Goal: Task Accomplishment & Management: Manage account settings

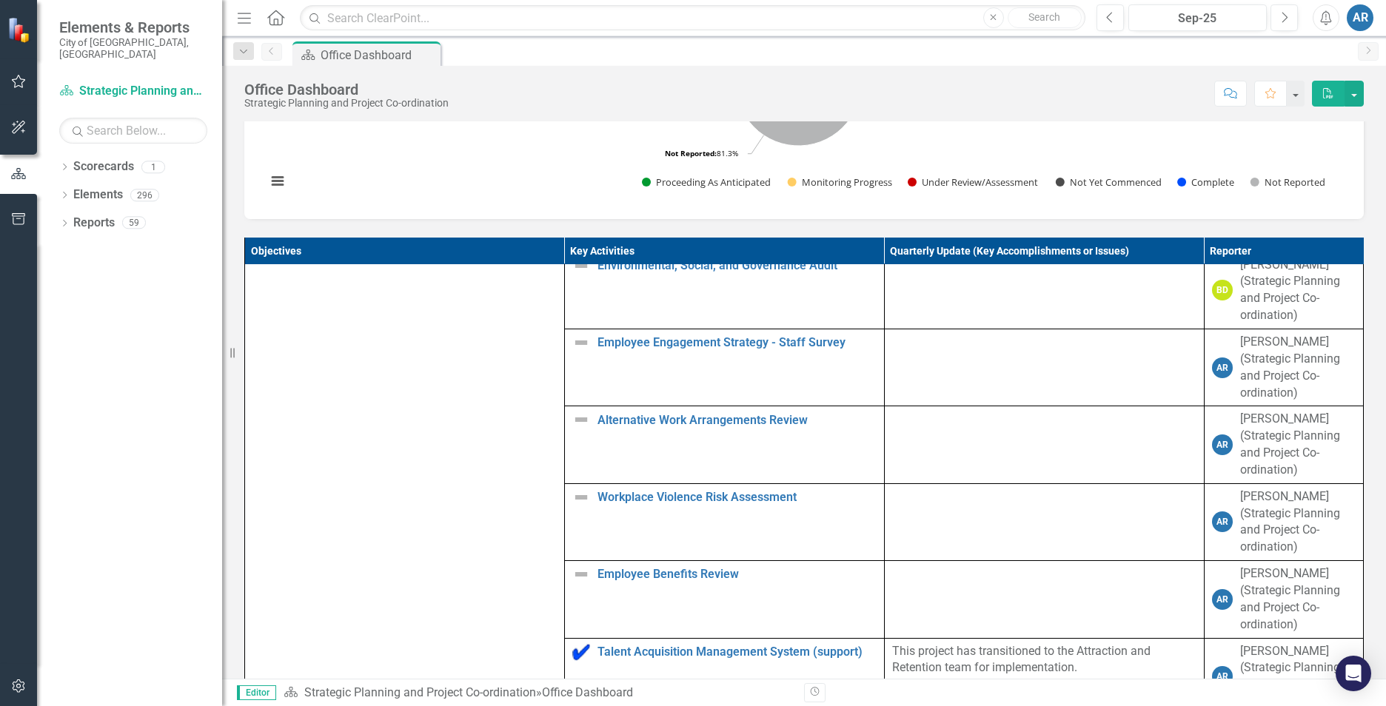
scroll to position [666, 0]
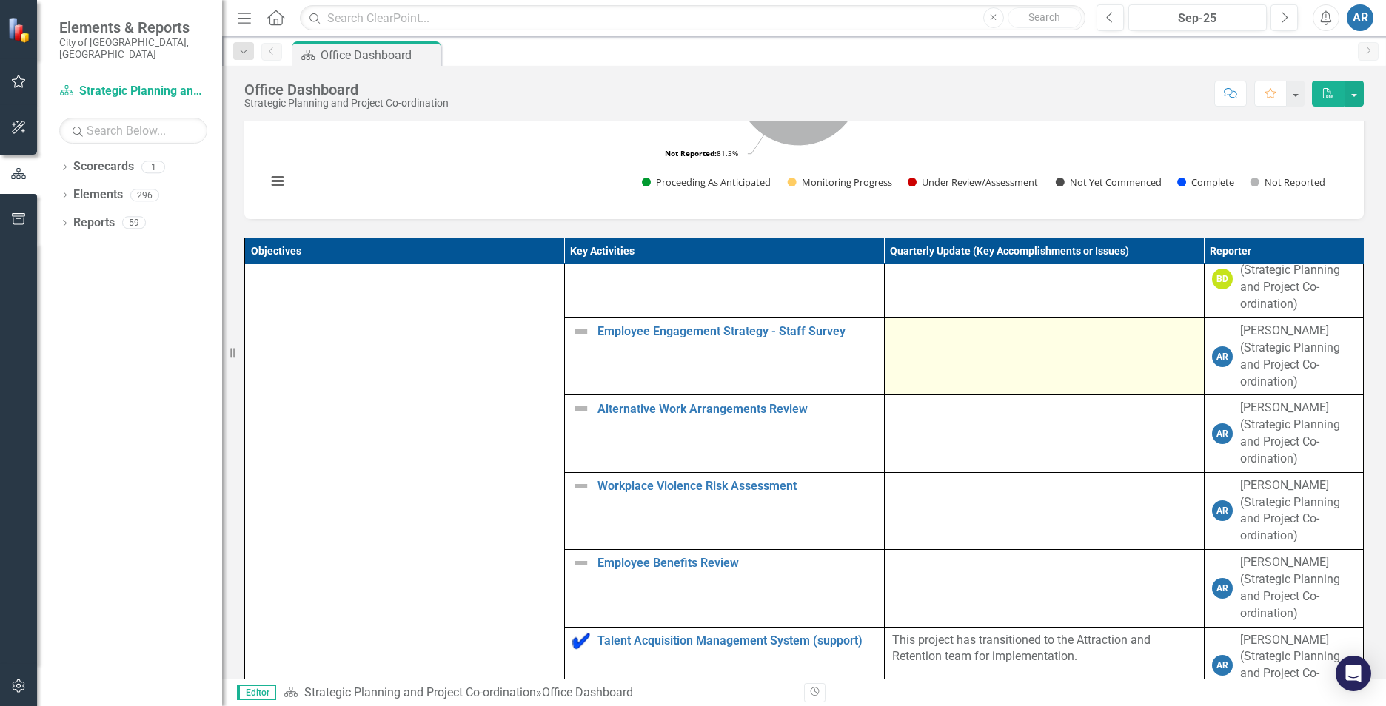
click at [948, 341] on div at bounding box center [1044, 332] width 304 height 18
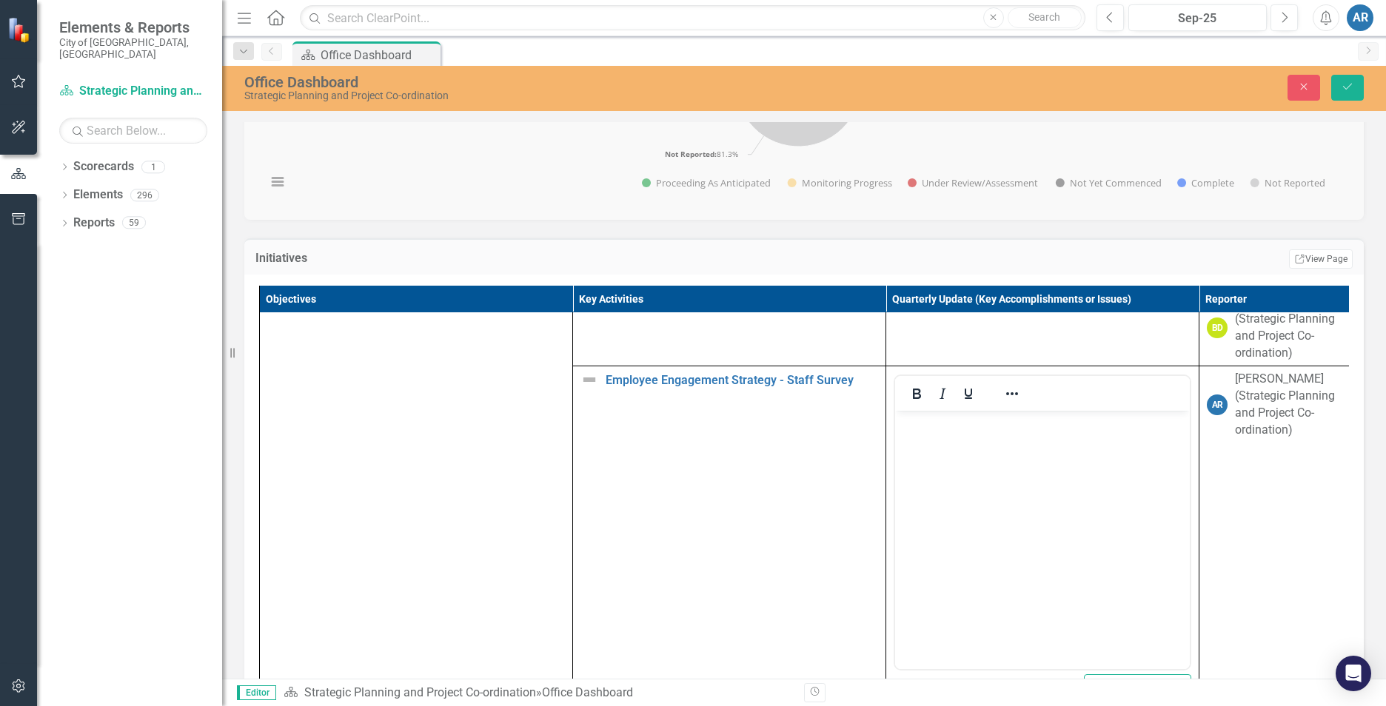
scroll to position [0, 0]
click at [982, 472] on body "Rich Text Area. Press ALT-0 for help." at bounding box center [1042, 522] width 295 height 222
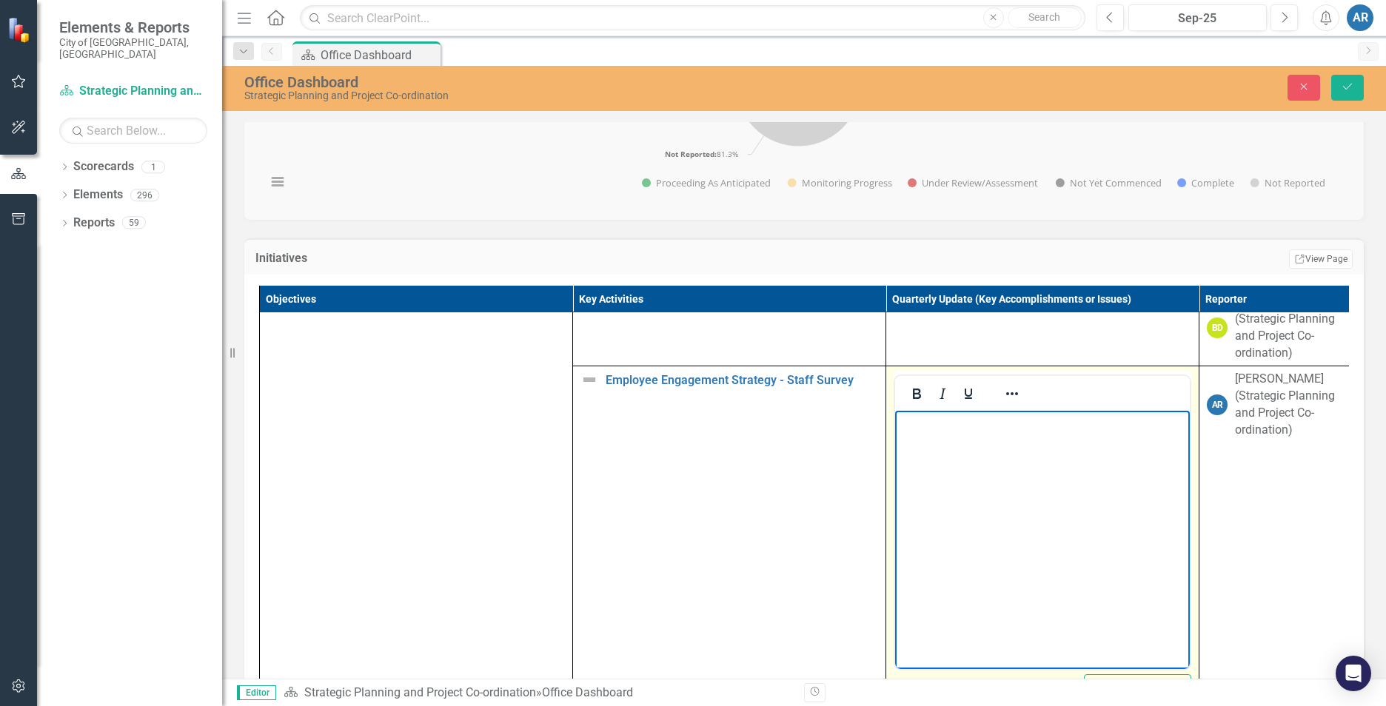
click at [950, 441] on body "Rich Text Area. Press ALT-0 for help." at bounding box center [1042, 522] width 295 height 222
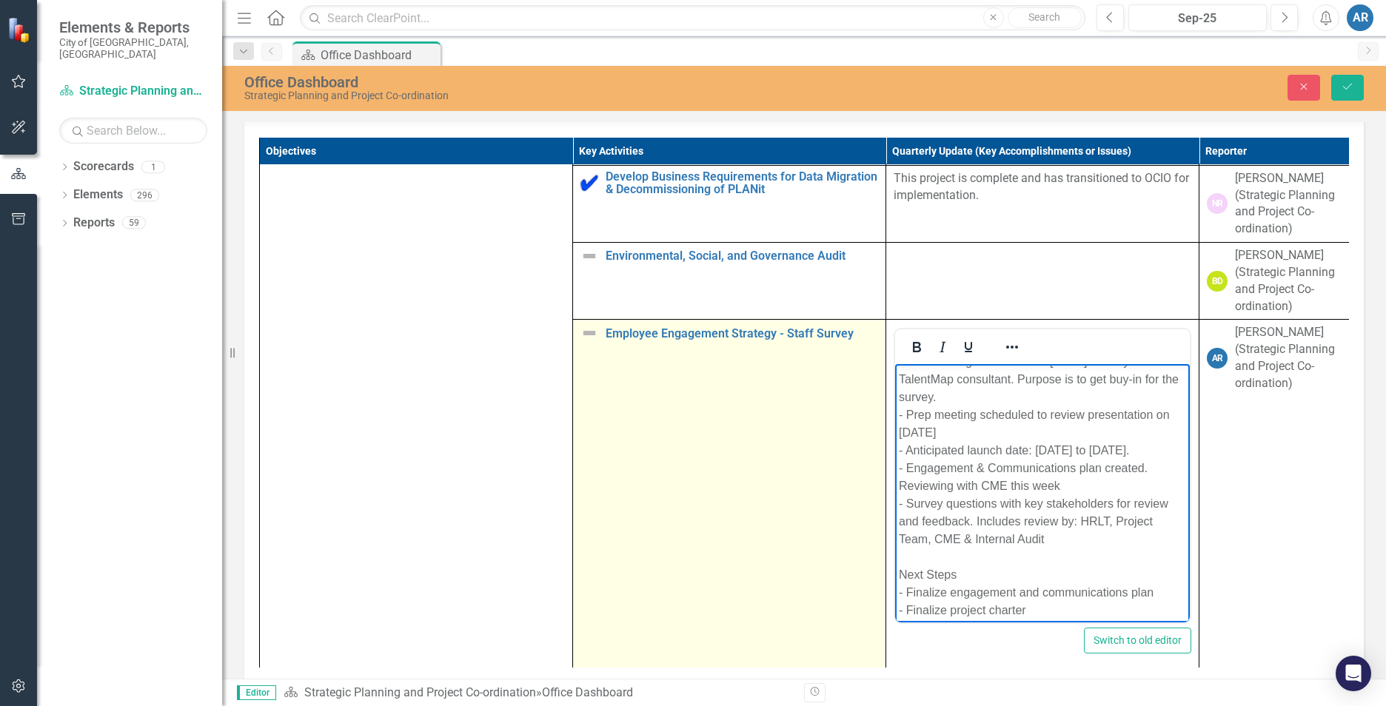
click at [590, 342] on img at bounding box center [589, 333] width 18 height 18
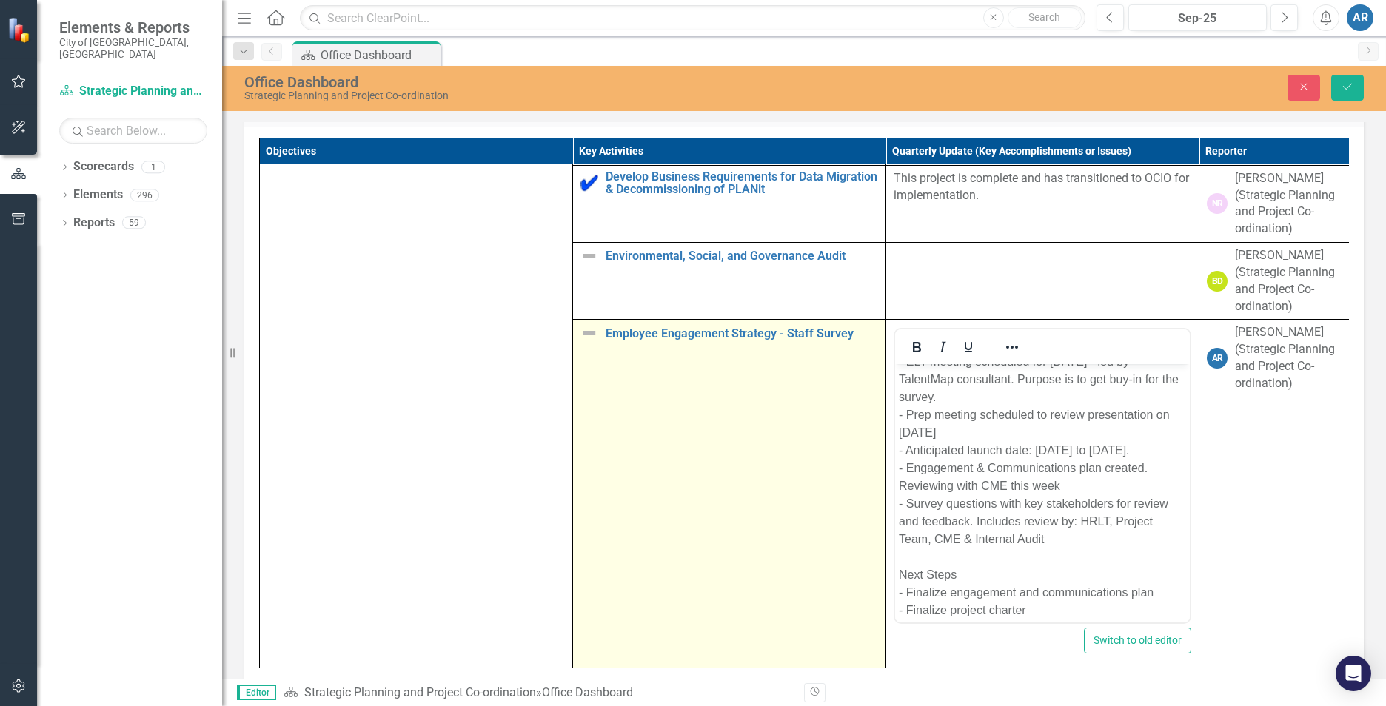
click at [590, 342] on img at bounding box center [589, 333] width 18 height 18
click at [609, 345] on icon "Expand" at bounding box center [613, 339] width 15 height 12
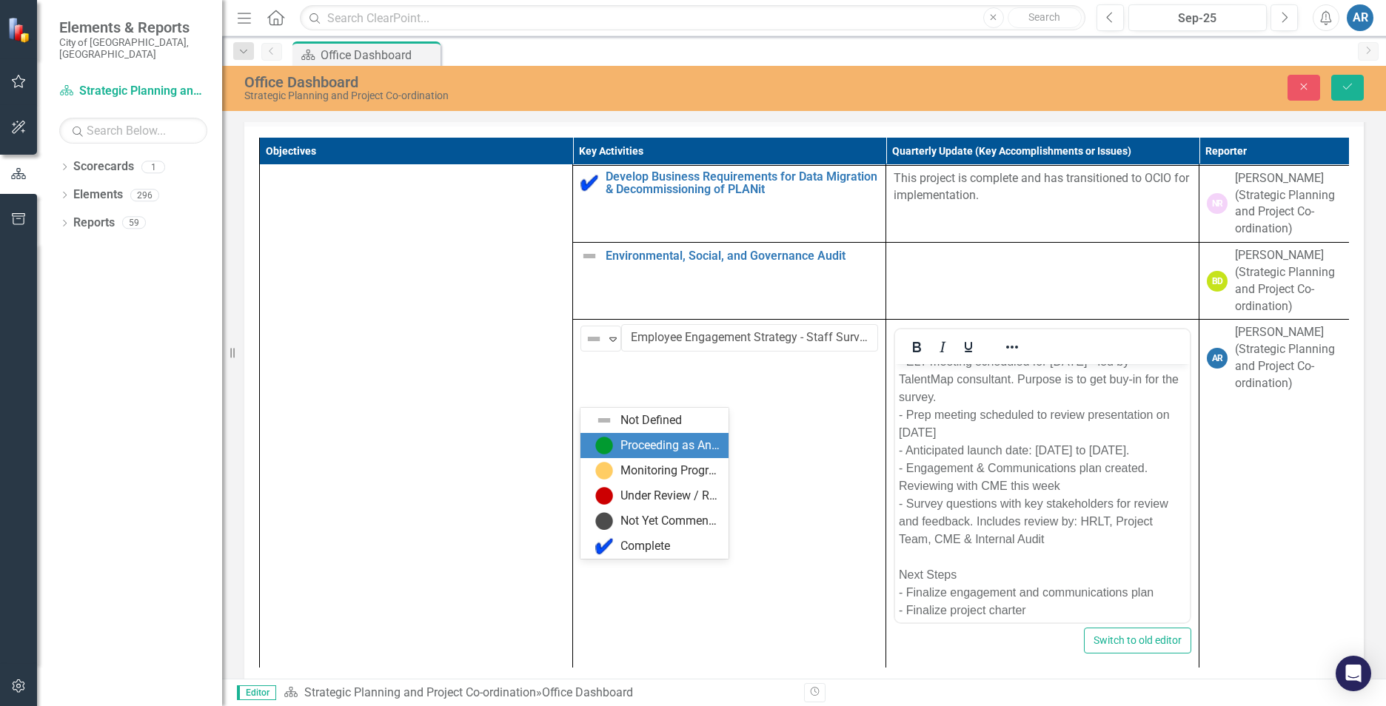
click at [631, 443] on div "Proceeding as Anticipated" at bounding box center [669, 446] width 99 height 17
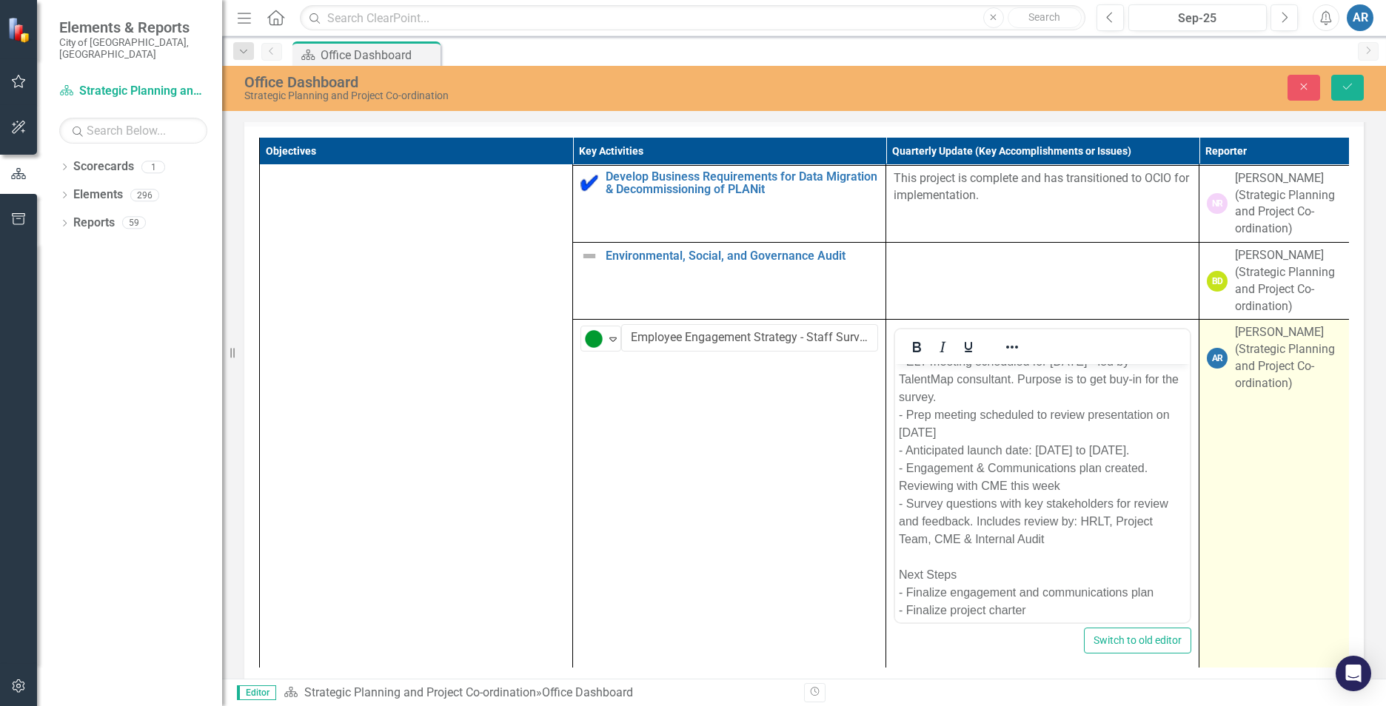
click at [1259, 544] on td "AR [PERSON_NAME] (Strategic Planning and Project Co-ordination)" at bounding box center [1277, 495] width 156 height 350
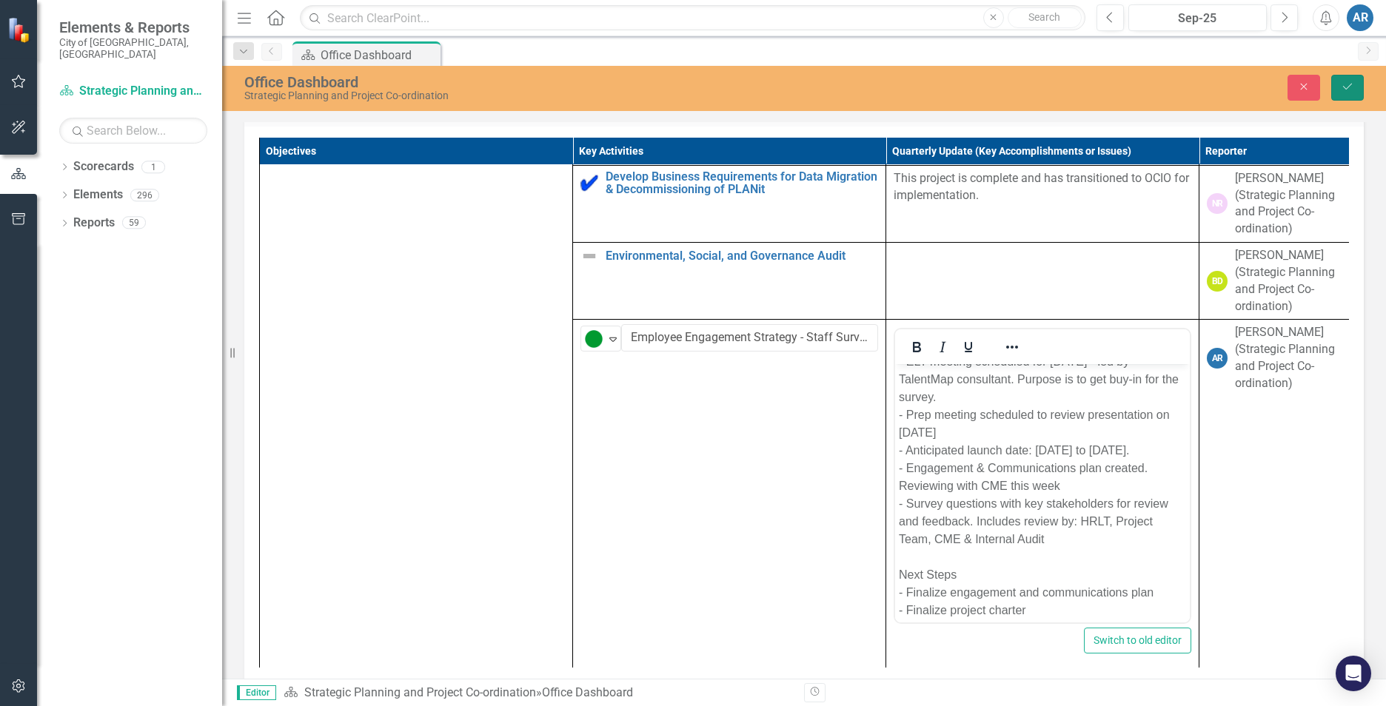
click at [1342, 91] on icon "Save" at bounding box center [1347, 86] width 13 height 10
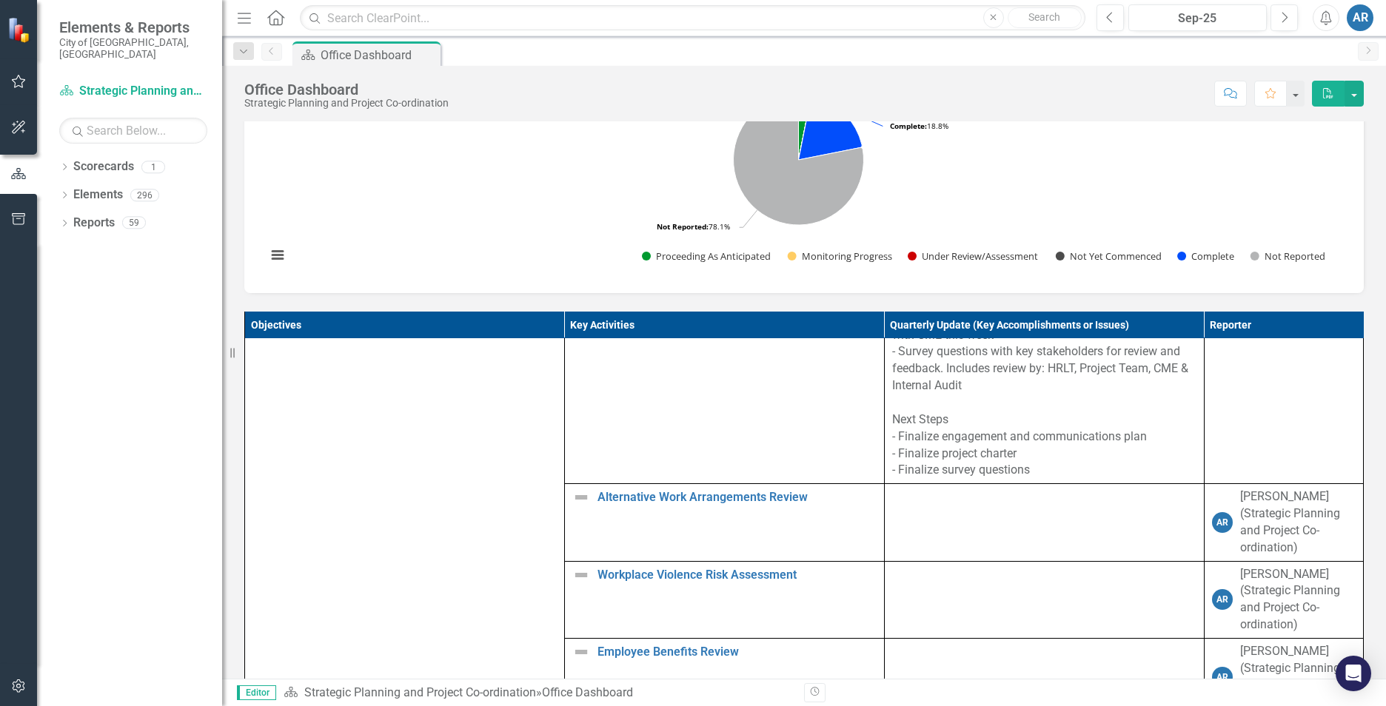
scroll to position [962, 0]
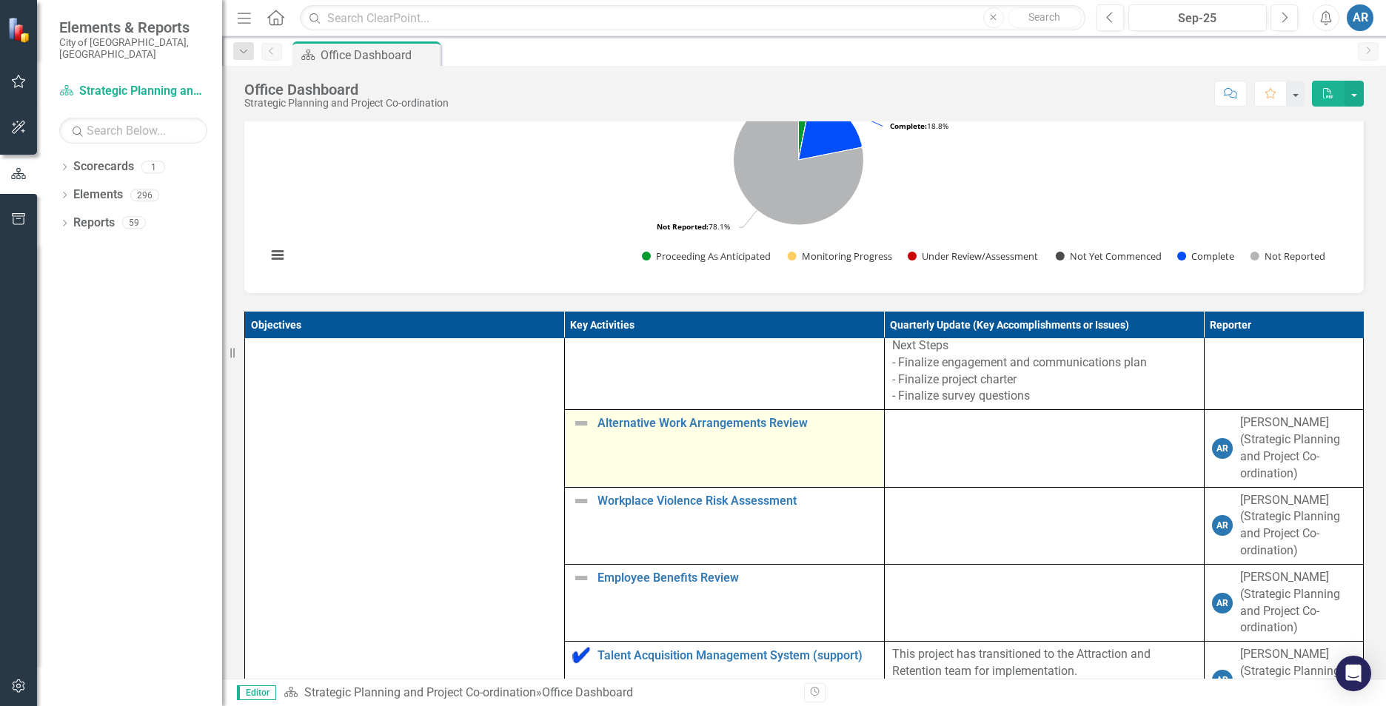
click at [572, 432] on img at bounding box center [581, 424] width 18 height 18
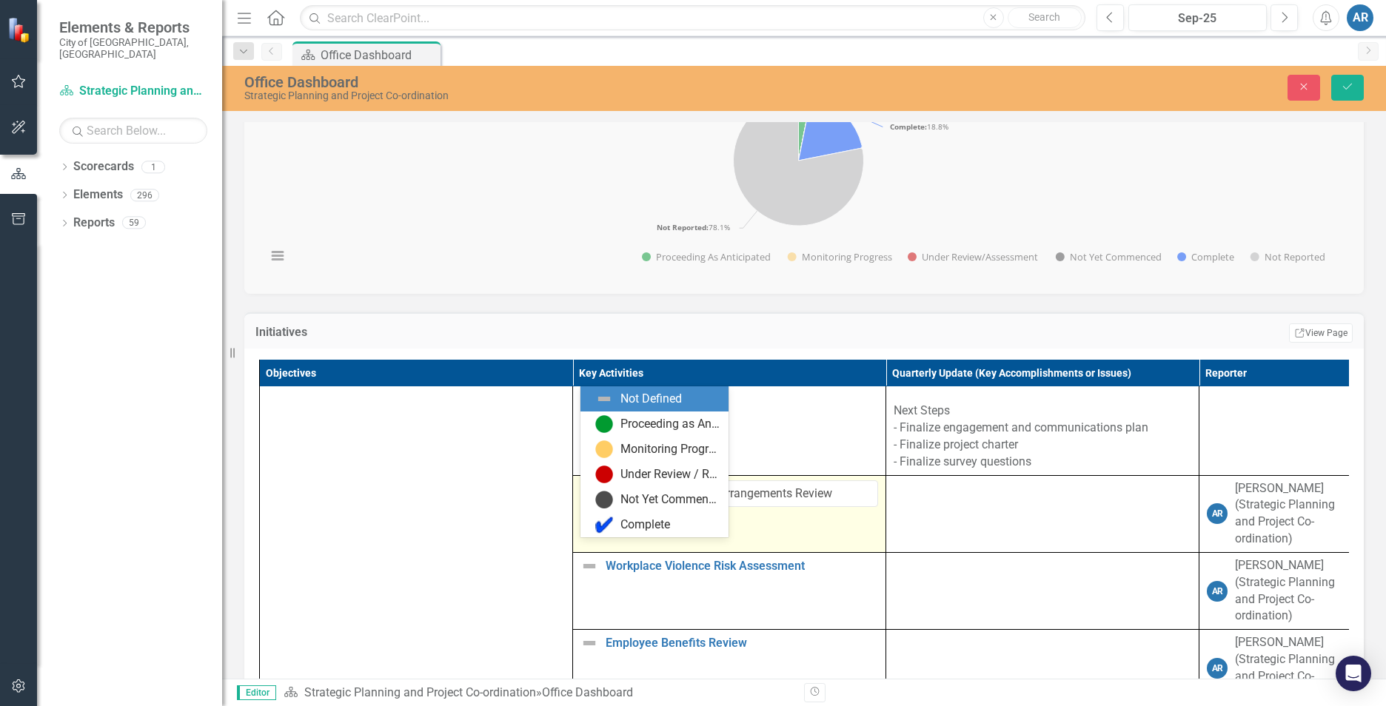
click at [615, 500] on icon "Expand" at bounding box center [613, 495] width 15 height 12
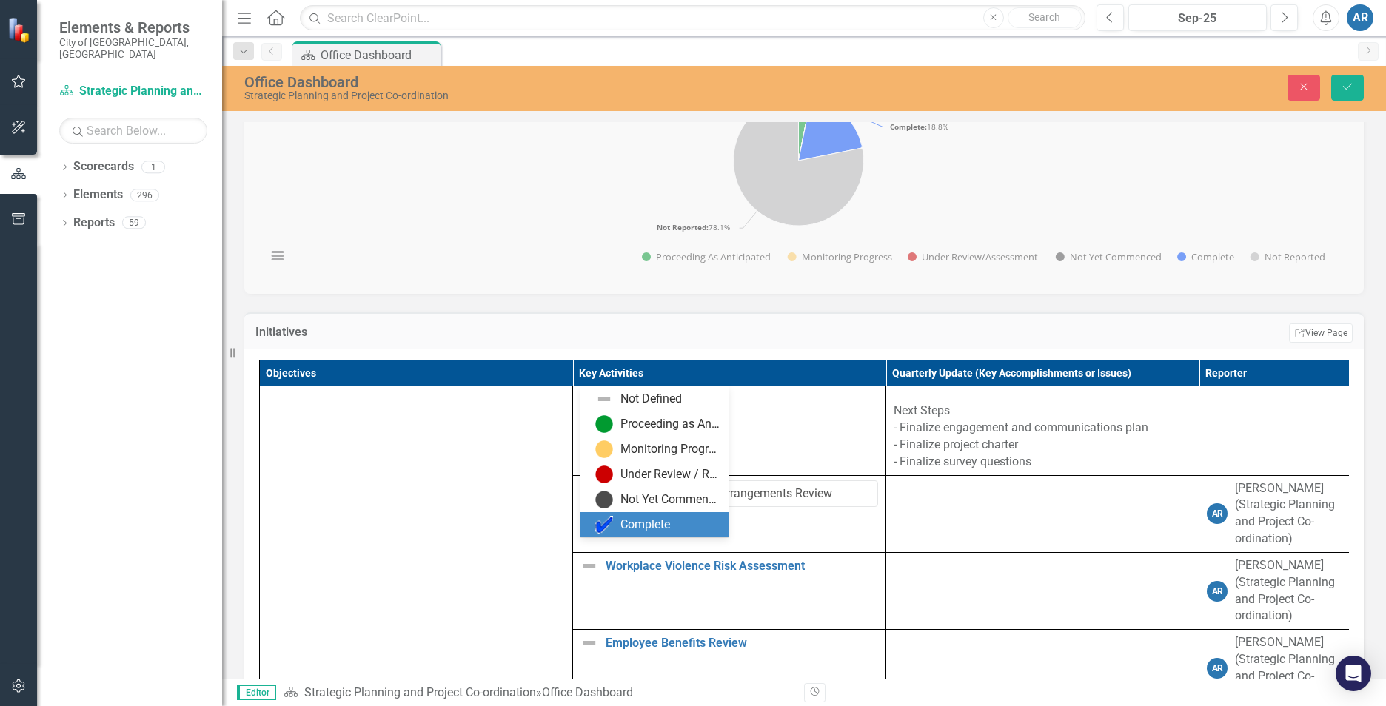
click at [649, 524] on div "Complete" at bounding box center [645, 525] width 50 height 17
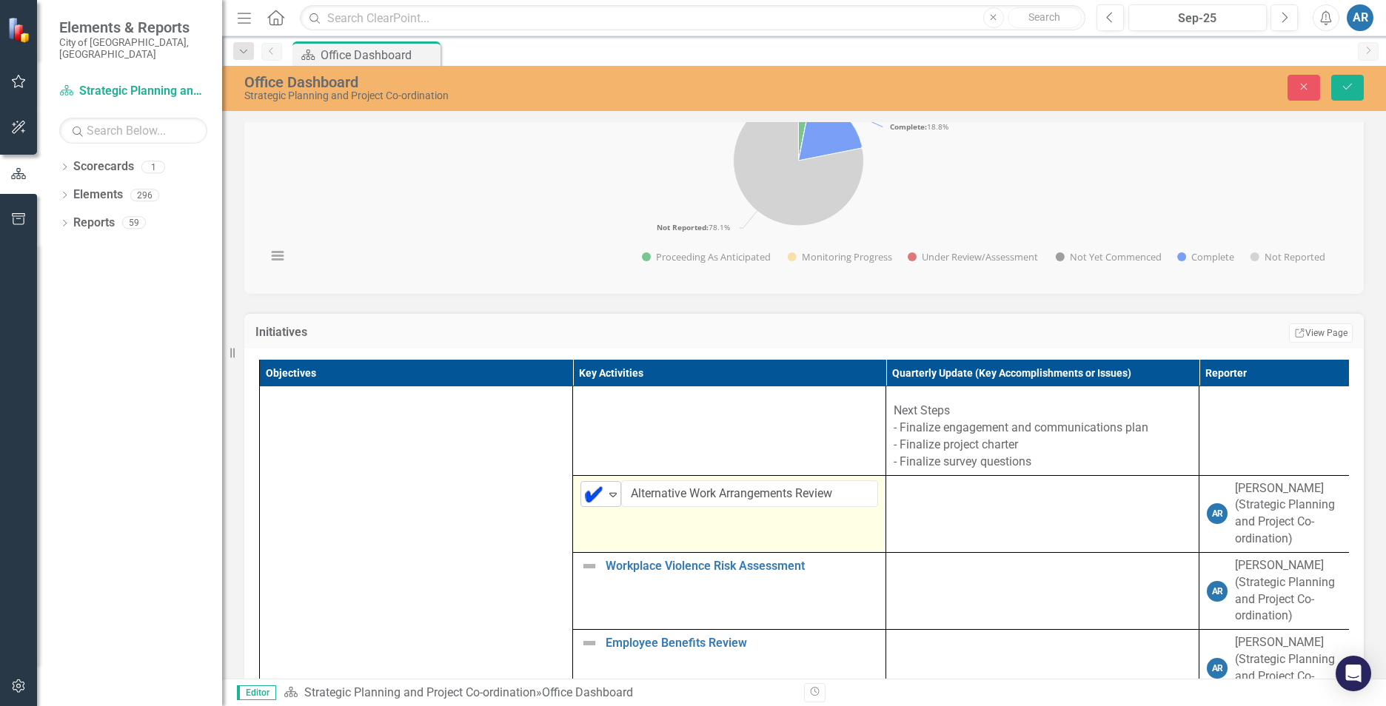
click at [600, 503] on img at bounding box center [594, 495] width 18 height 18
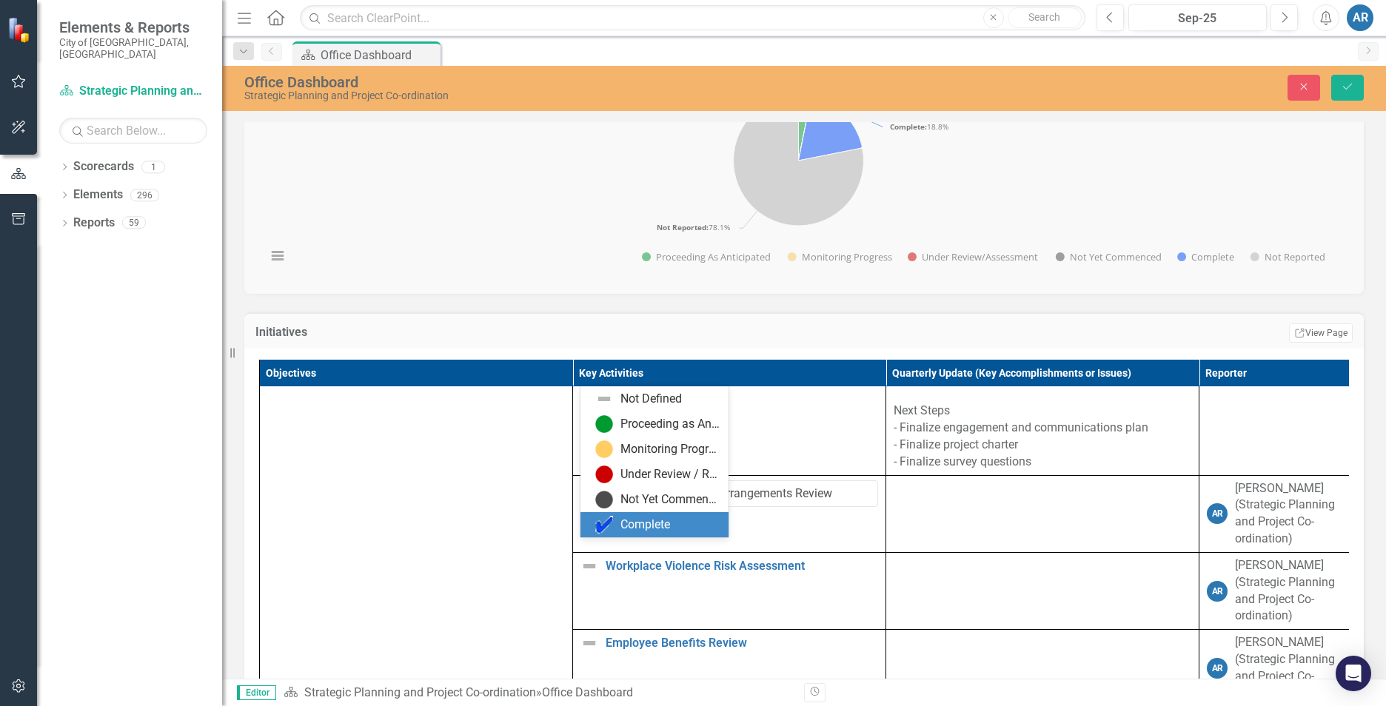
click at [639, 527] on div "Complete" at bounding box center [645, 525] width 50 height 17
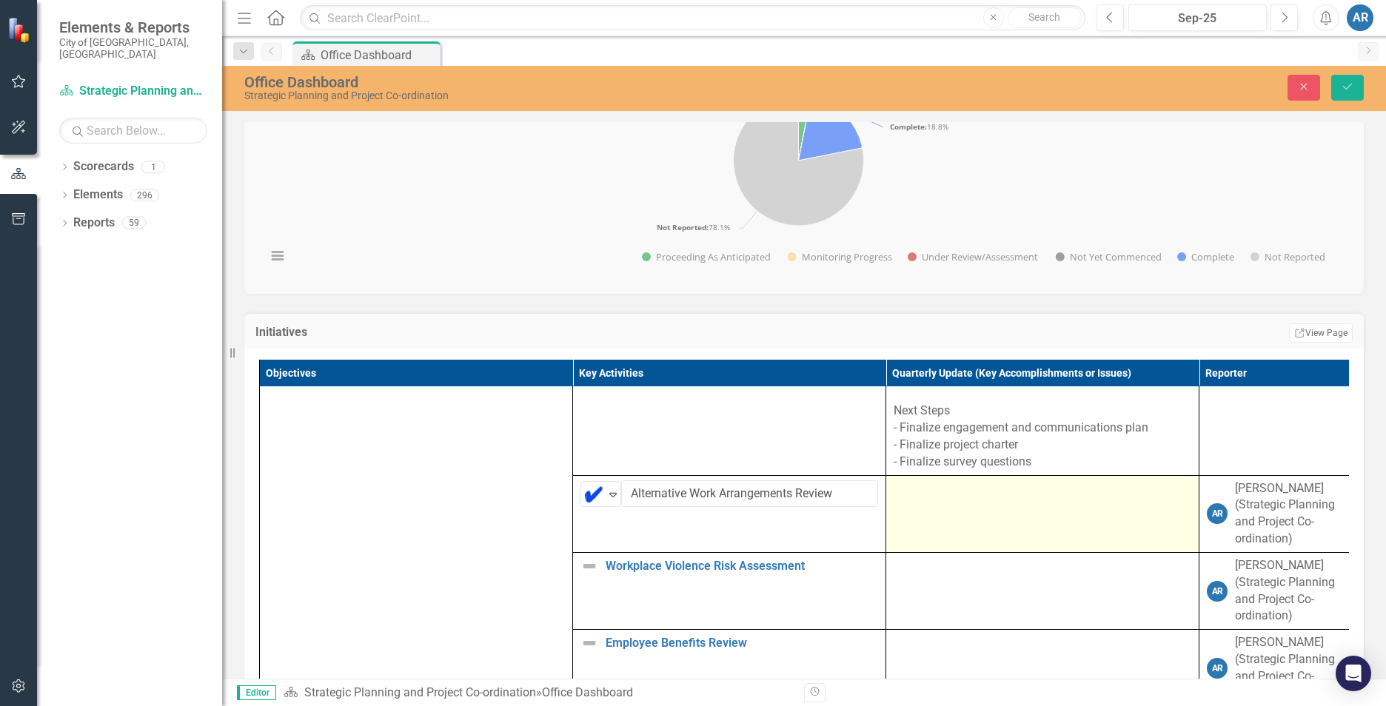
click at [959, 498] on div at bounding box center [1043, 489] width 298 height 18
click at [957, 498] on div at bounding box center [1043, 489] width 298 height 18
click at [928, 552] on td at bounding box center [1042, 513] width 313 height 77
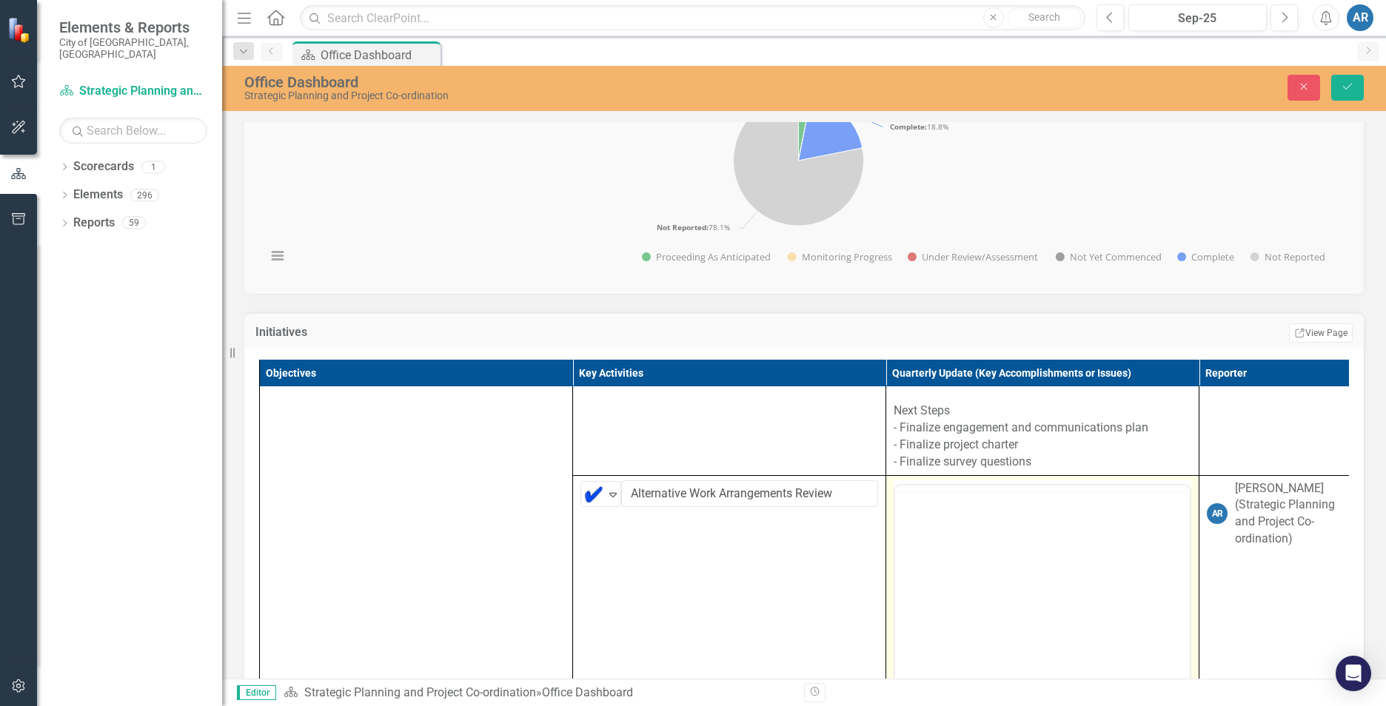
scroll to position [0, 0]
click at [988, 557] on body "Rich Text Area. Press ALT-0 for help." at bounding box center [1042, 631] width 295 height 222
click at [992, 544] on body "Rich Text Area. Press ALT-0 for help." at bounding box center [1042, 631] width 295 height 222
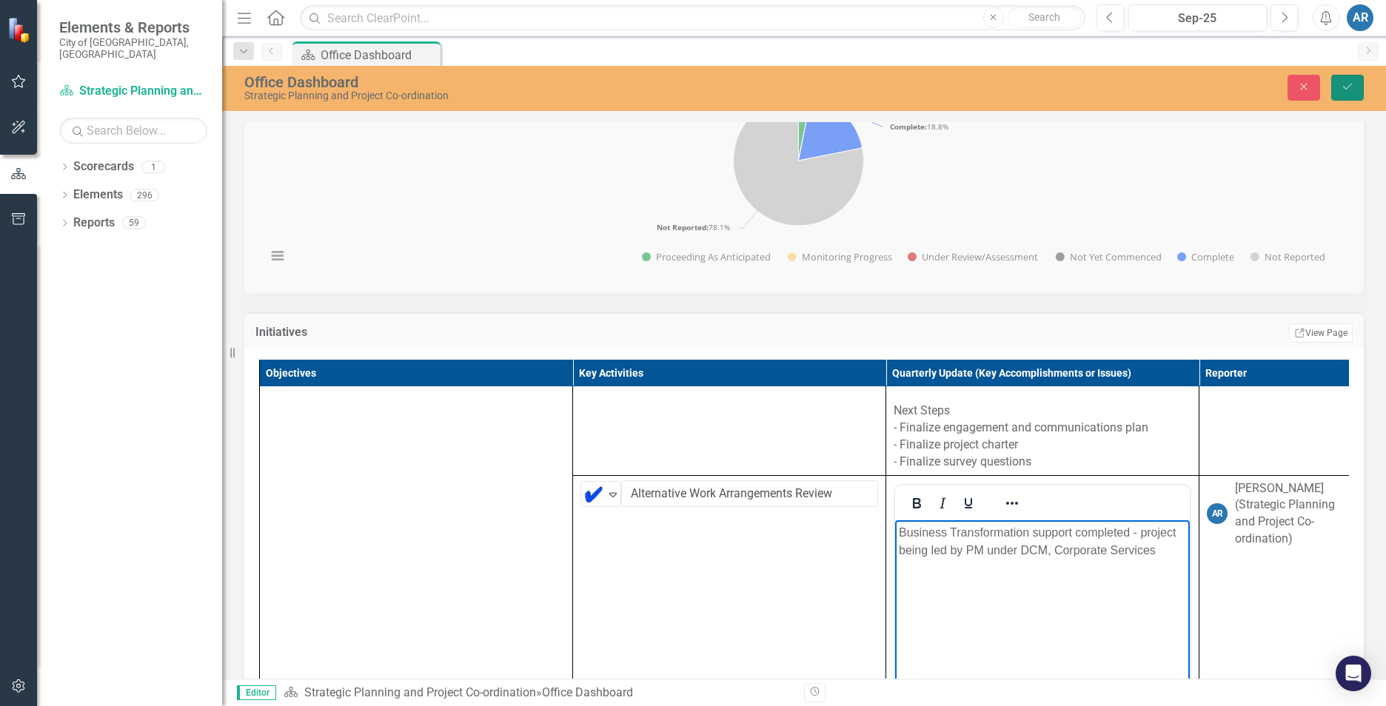
click at [1359, 85] on button "Save" at bounding box center [1347, 88] width 33 height 26
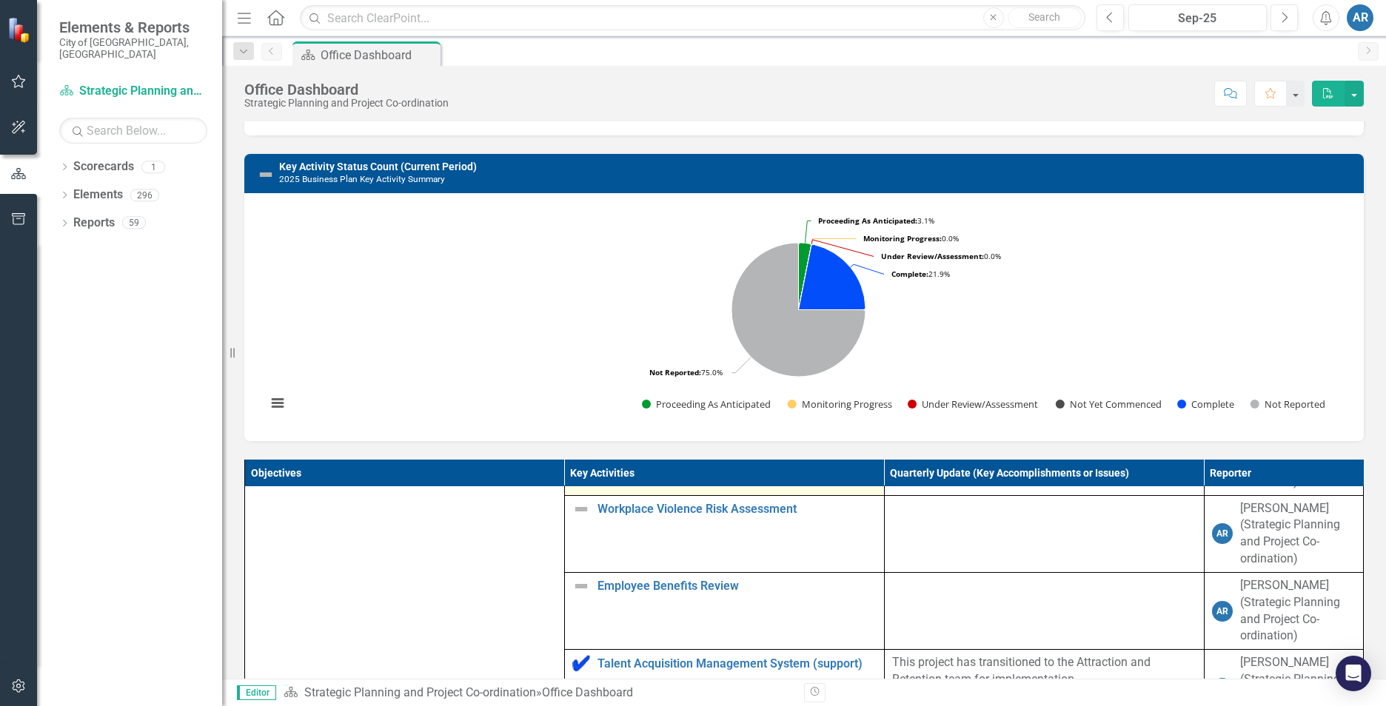
scroll to position [1111, 0]
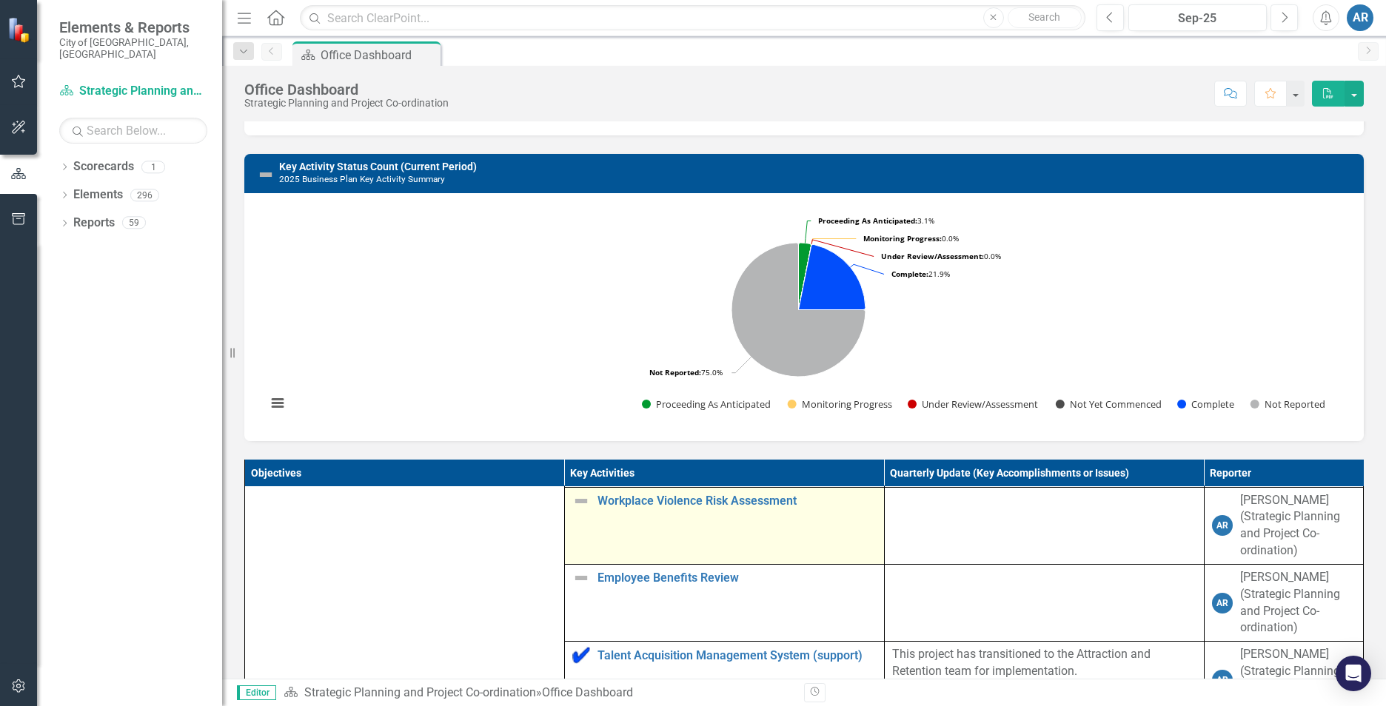
click at [572, 510] on img at bounding box center [581, 501] width 18 height 18
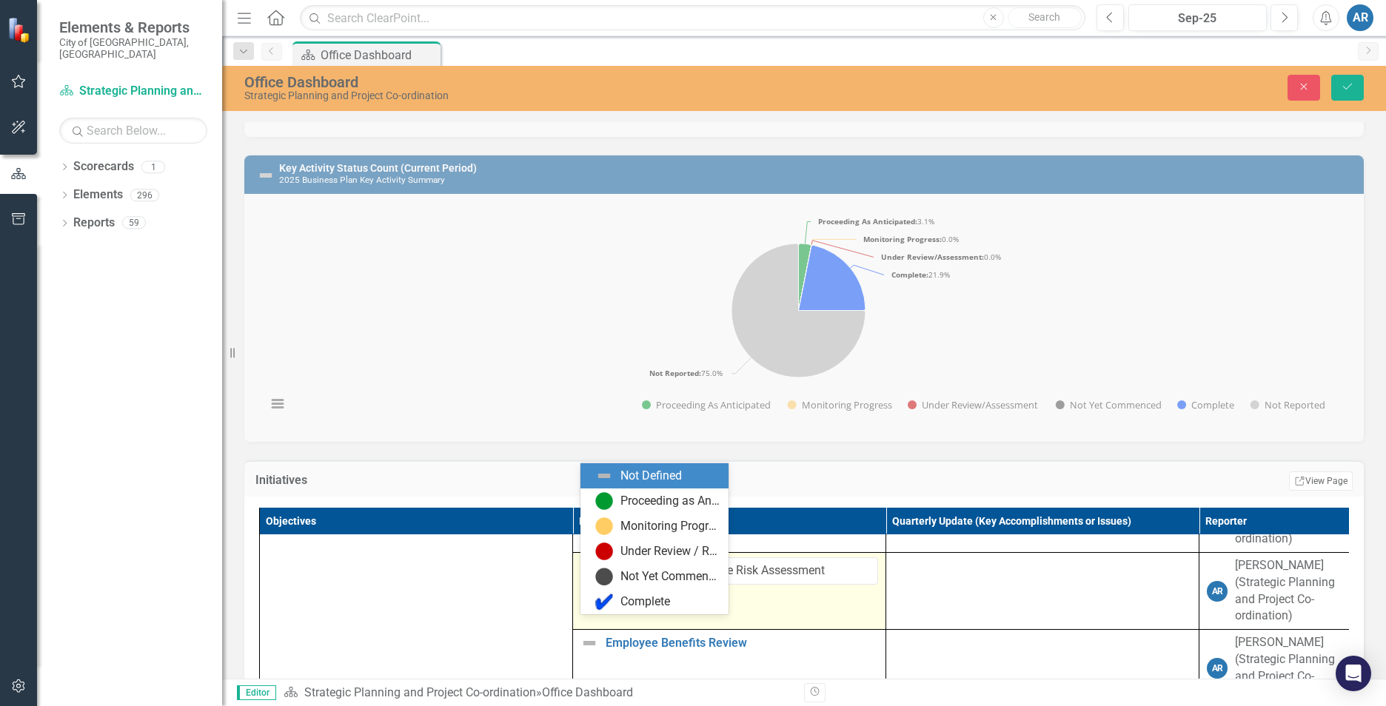
click at [600, 580] on img at bounding box center [594, 572] width 18 height 18
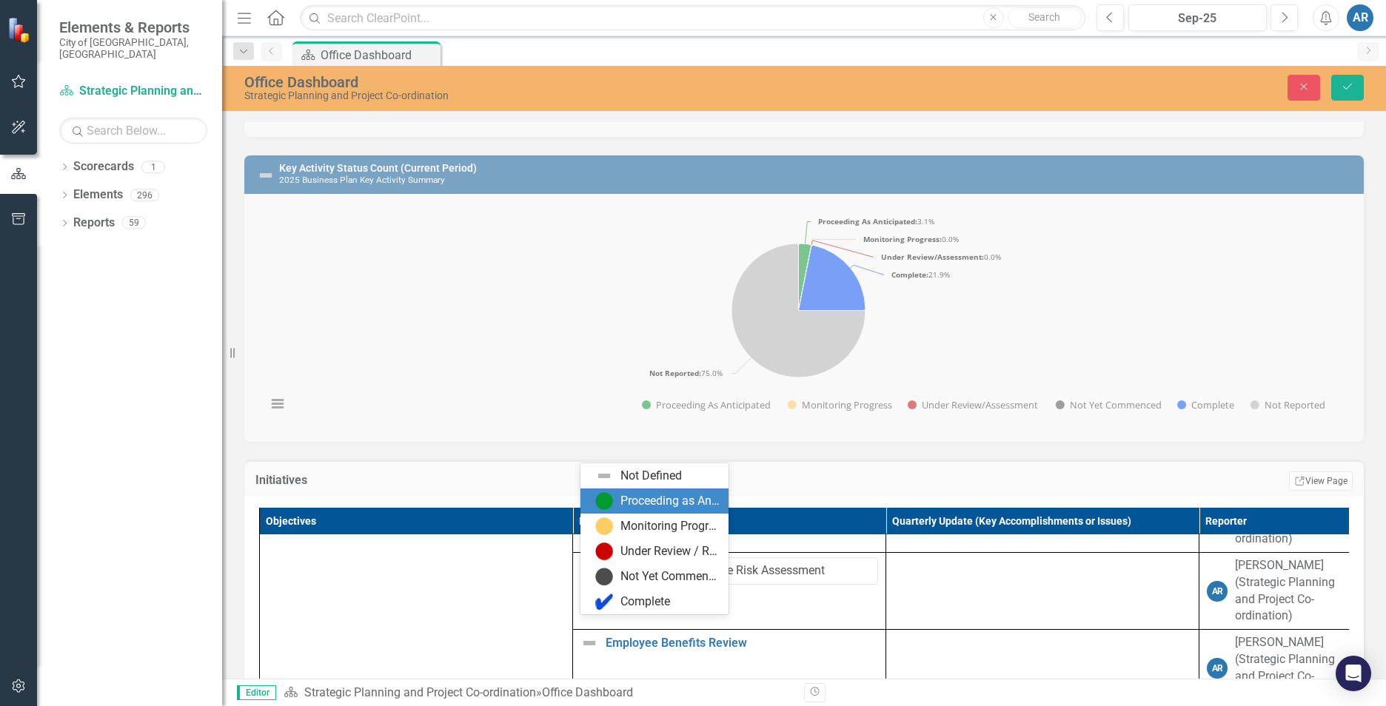
click at [663, 504] on div "Proceeding as Anticipated" at bounding box center [669, 501] width 99 height 17
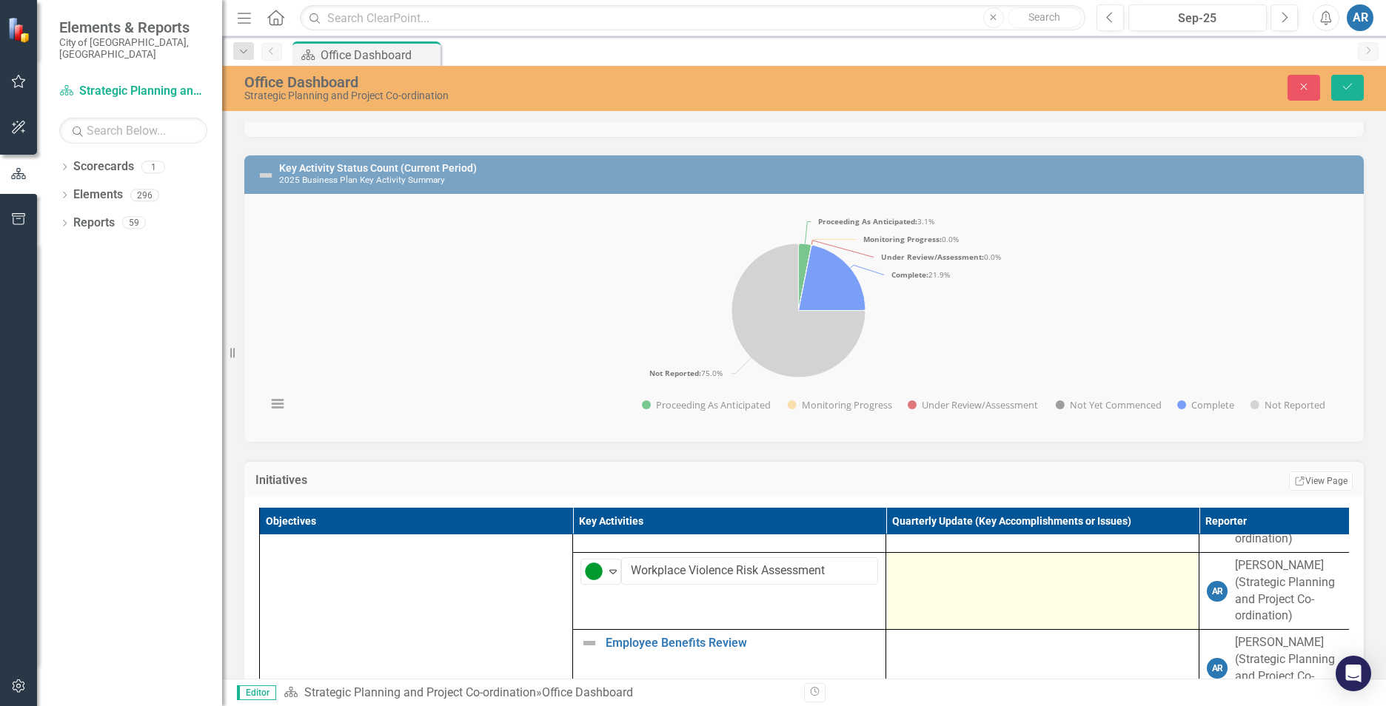
click at [957, 629] on td at bounding box center [1042, 590] width 313 height 77
click at [933, 575] on div at bounding box center [1043, 566] width 298 height 18
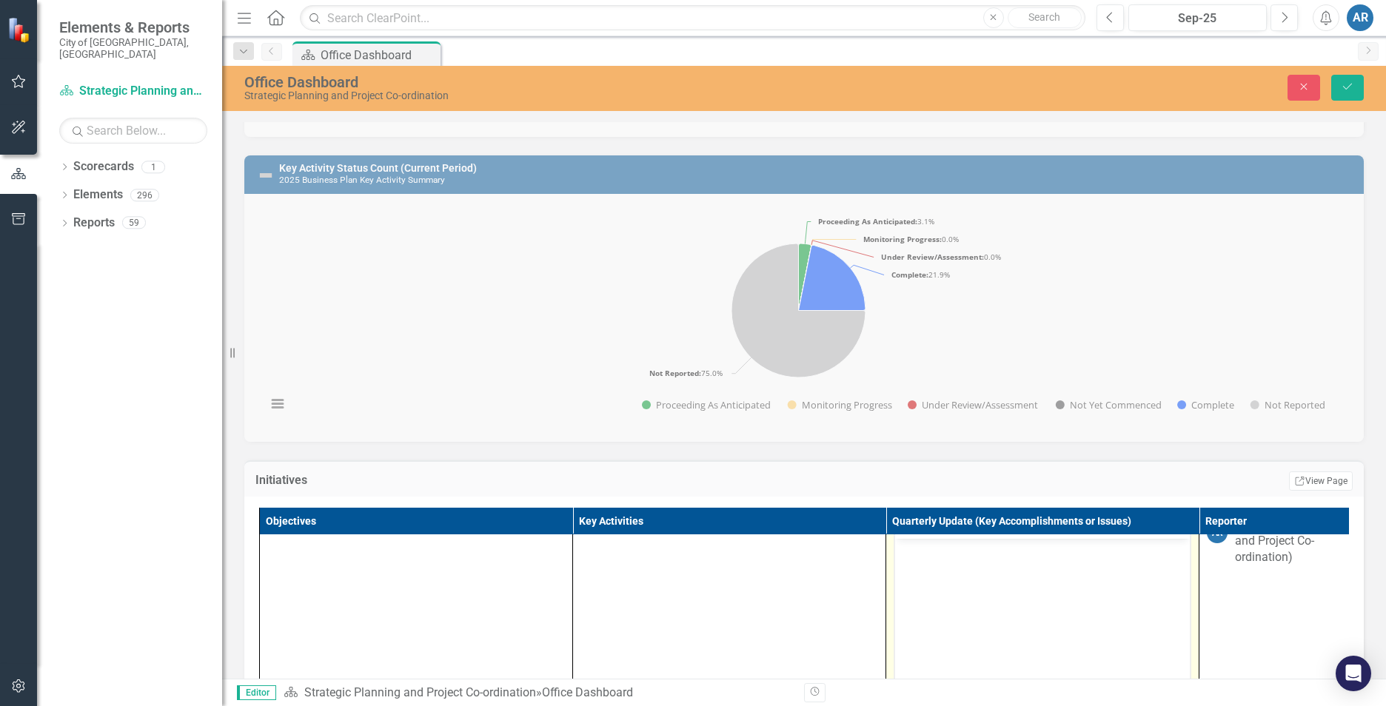
scroll to position [1259, 0]
click at [931, 546] on body "Rich Text Area. Press ALT-0 for help." at bounding box center [1042, 560] width 295 height 222
click at [1349, 75] on button "Save" at bounding box center [1347, 88] width 33 height 26
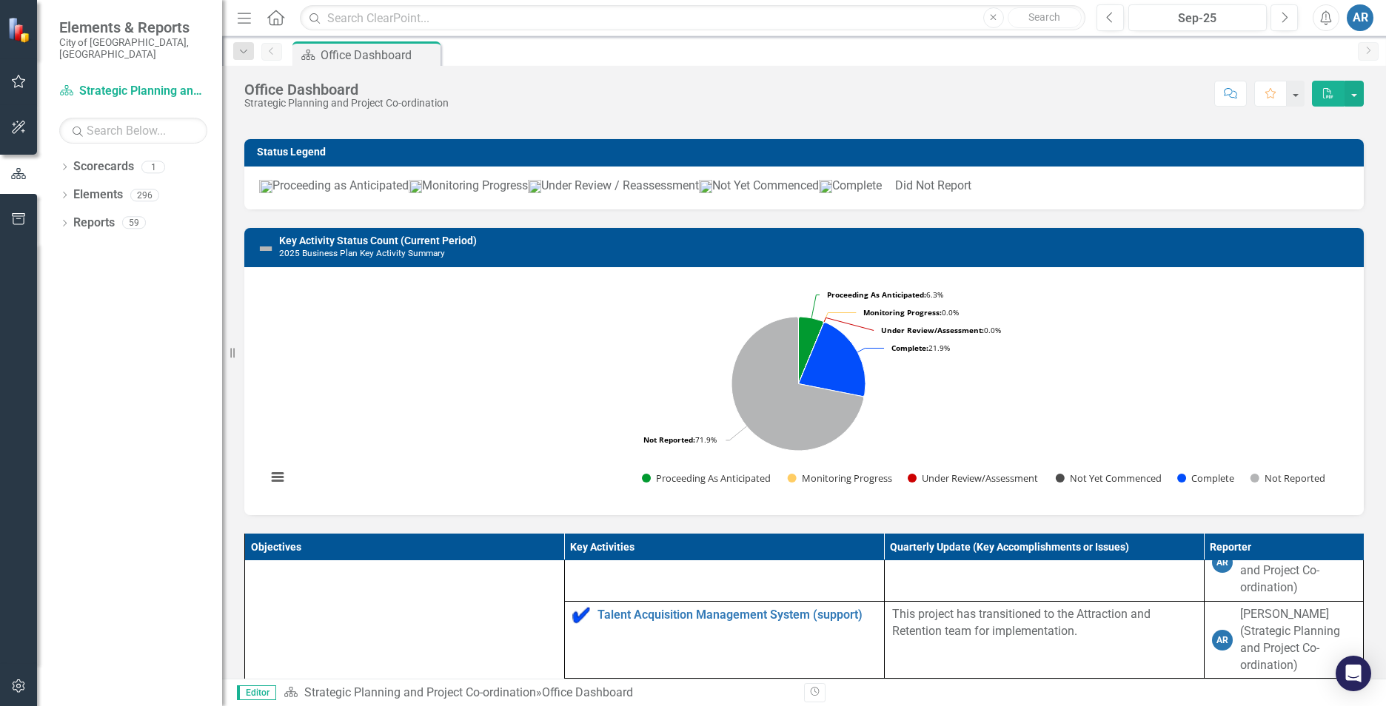
click at [575, 547] on img at bounding box center [581, 538] width 18 height 18
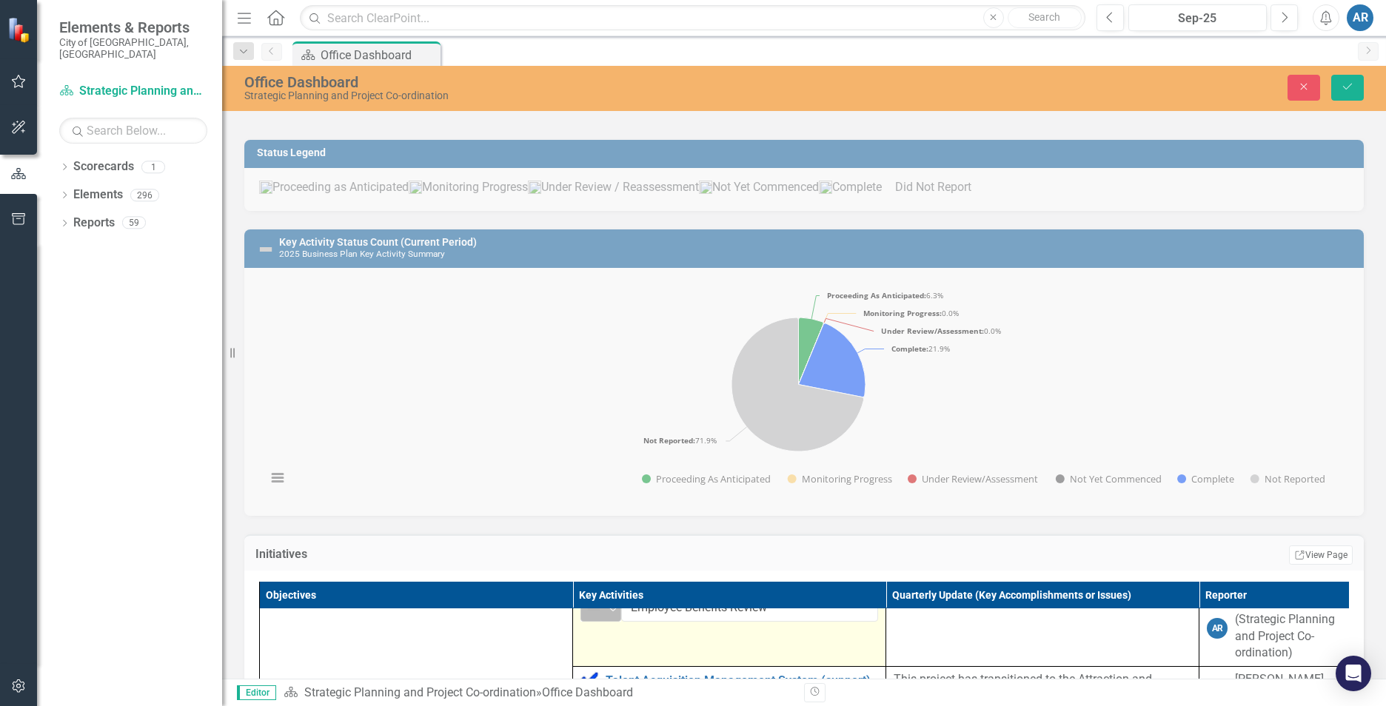
click at [593, 617] on img at bounding box center [594, 609] width 18 height 18
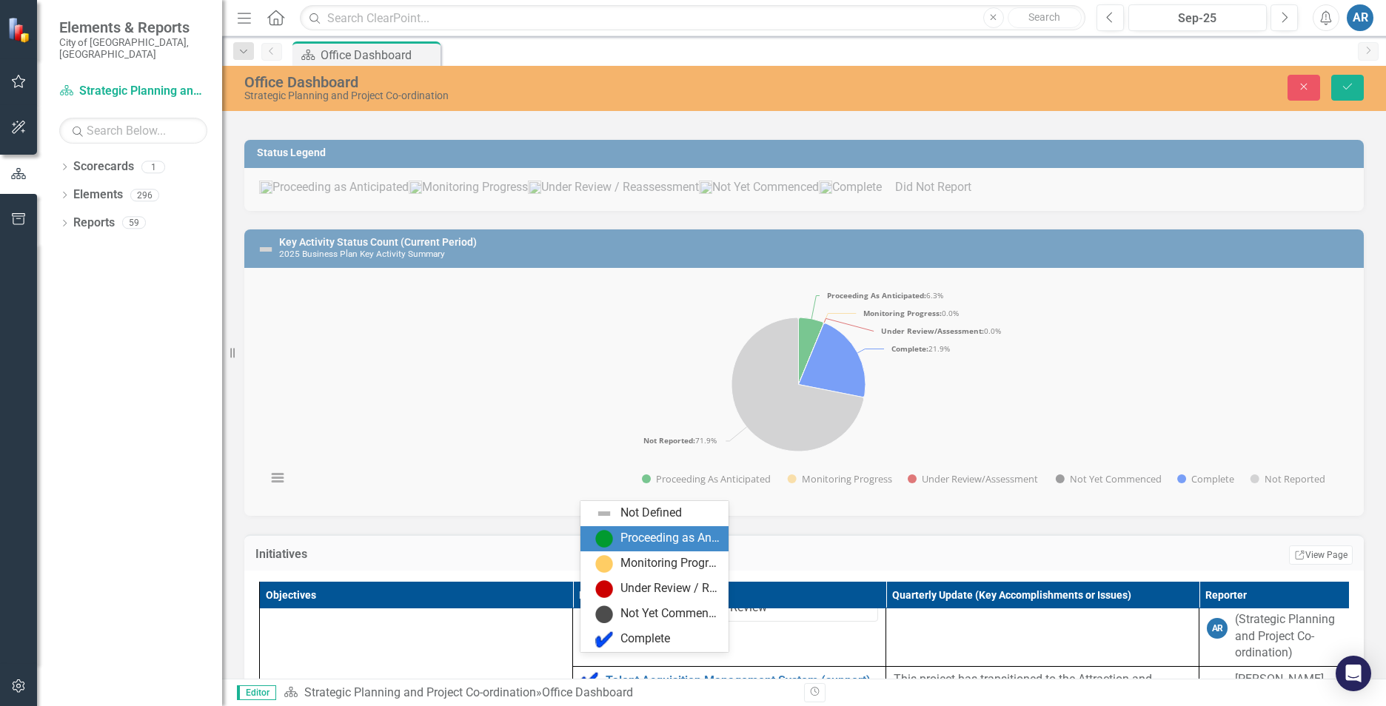
click at [640, 540] on div "Proceeding as Anticipated" at bounding box center [669, 538] width 99 height 17
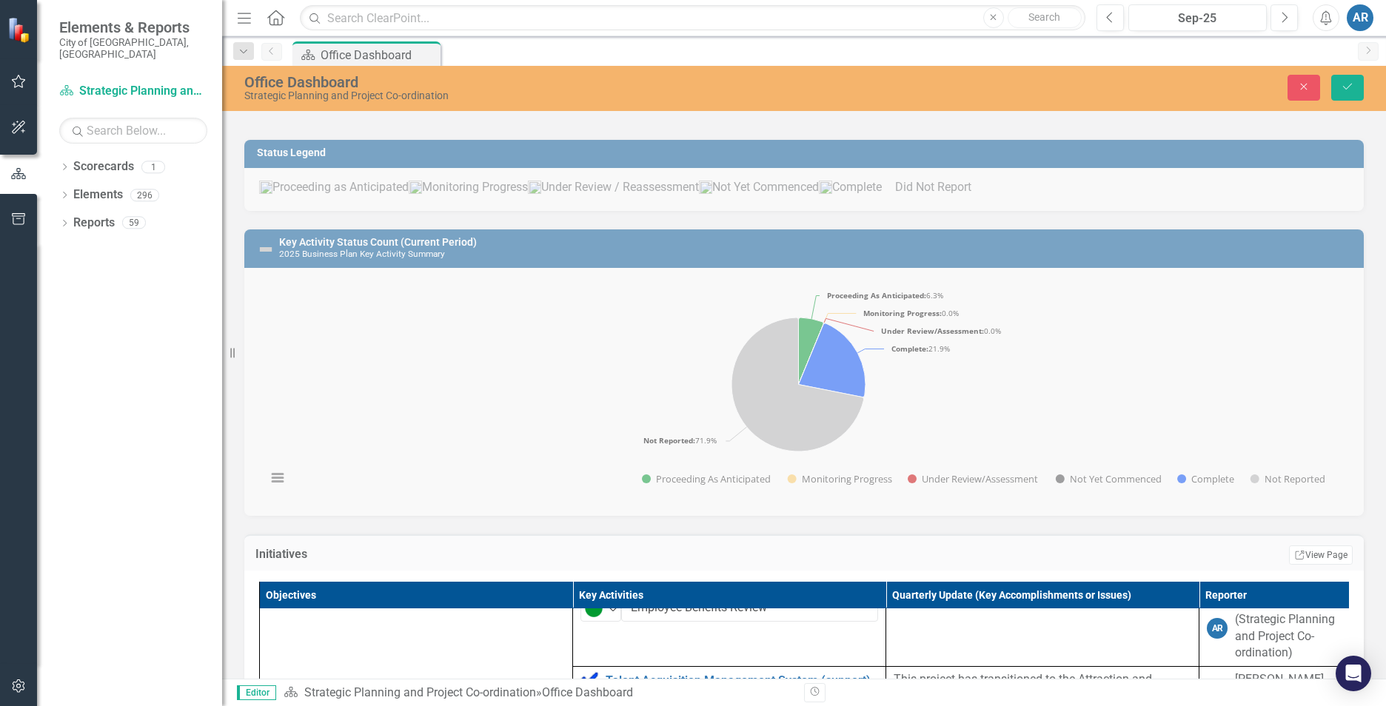
scroll to position [518, 0]
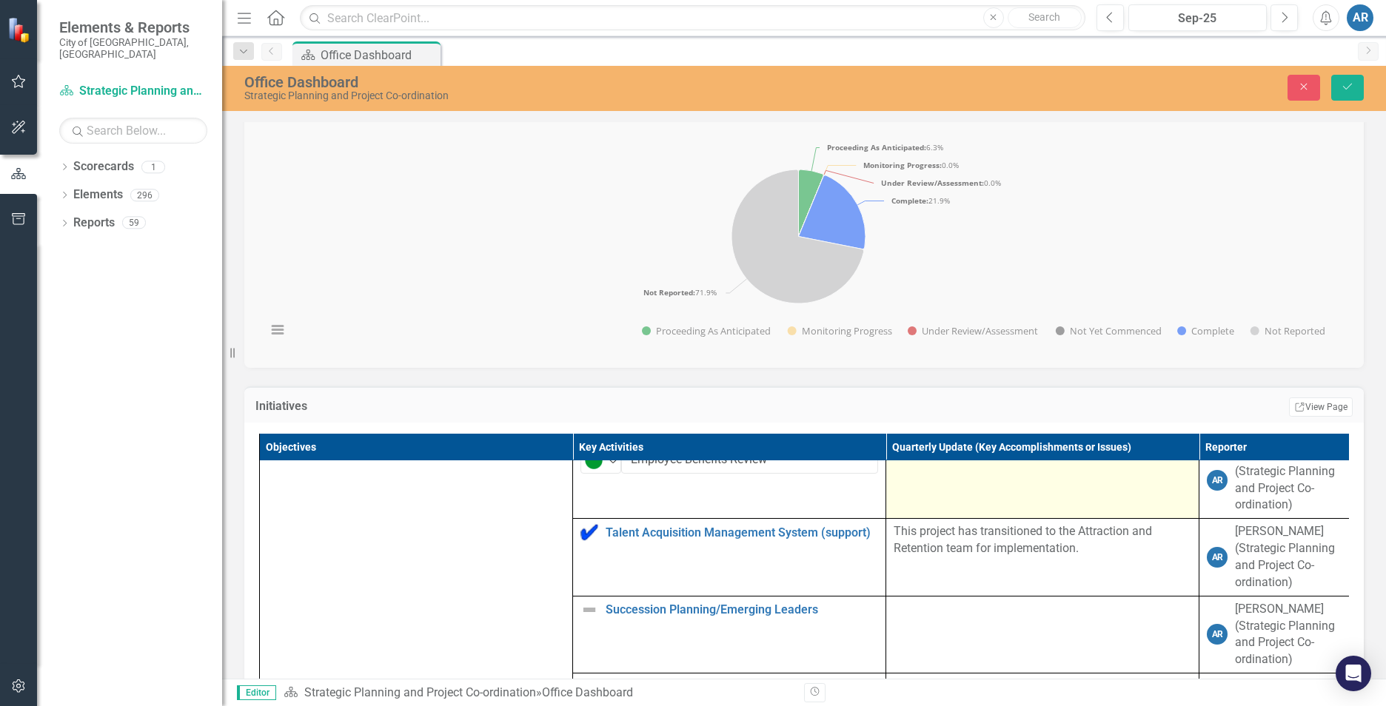
click at [943, 518] on td at bounding box center [1042, 479] width 313 height 77
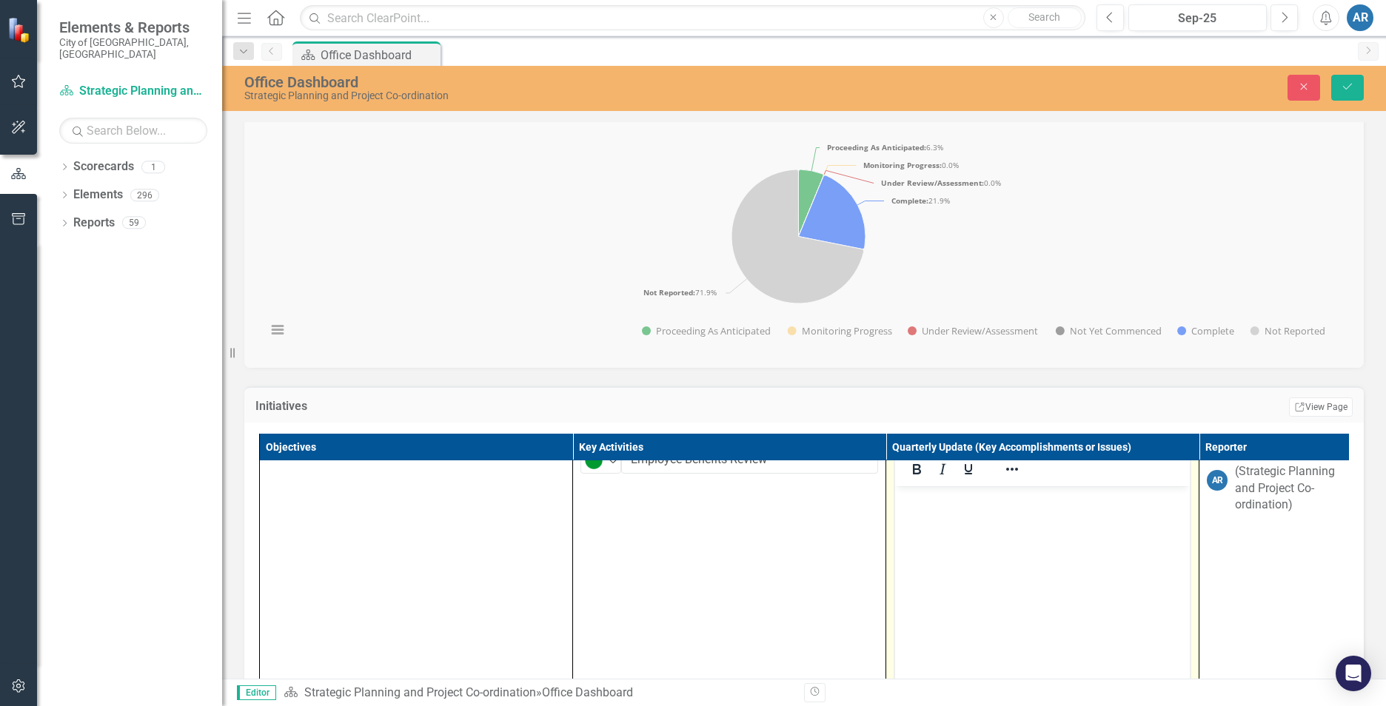
scroll to position [0, 0]
click at [929, 513] on body "Rich Text Area. Press ALT-0 for help." at bounding box center [1042, 597] width 295 height 222
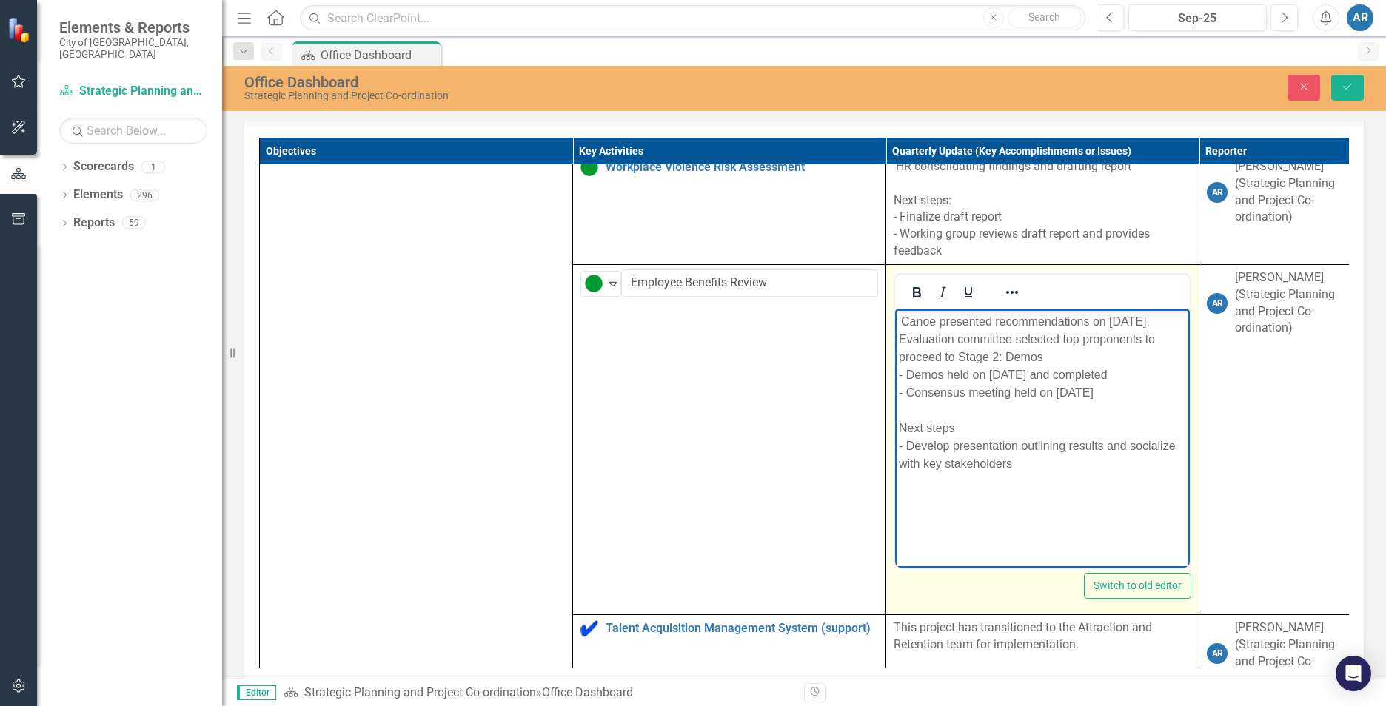
scroll to position [1141, 0]
click at [969, 447] on div "- Develop presentation outlining results and socialize with key stakeholders" at bounding box center [1042, 453] width 287 height 36
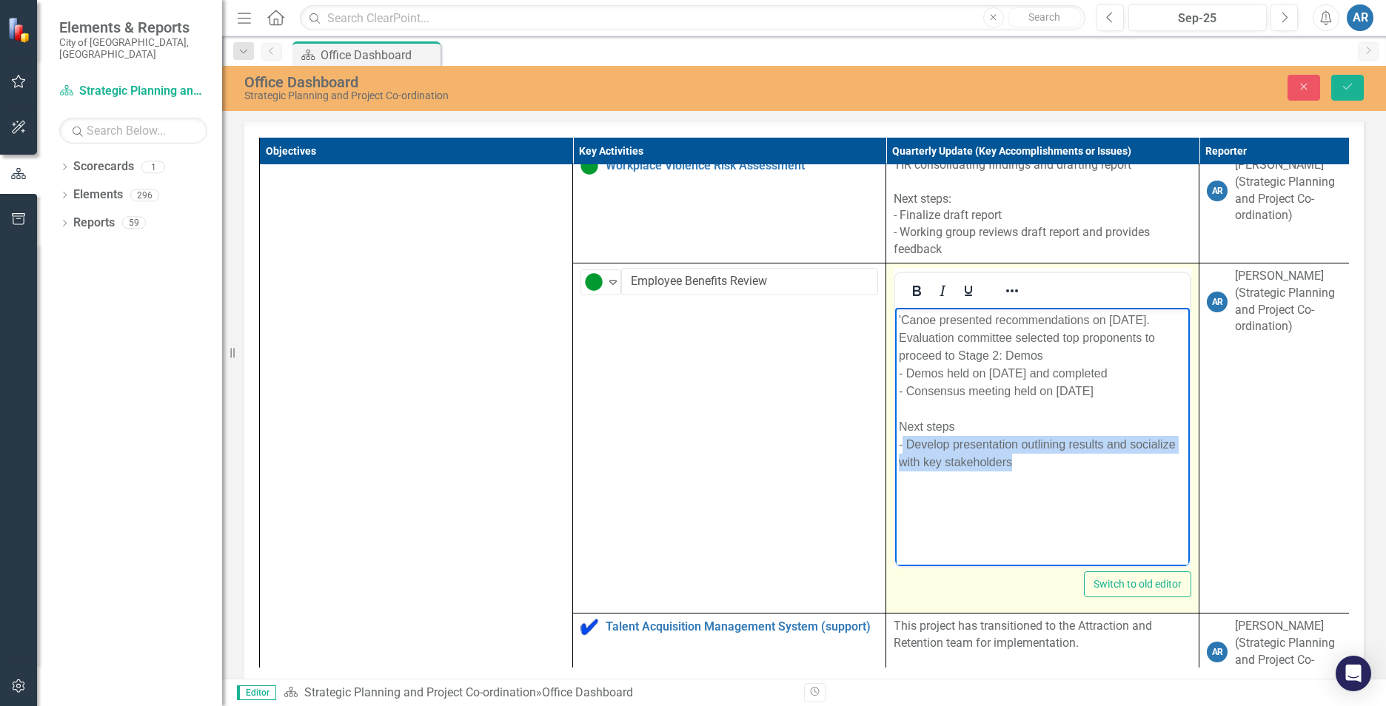
drag, startPoint x: 1041, startPoint y: 461, endPoint x: 907, endPoint y: 451, distance: 134.3
click at [905, 449] on div "- Develop presentation outlining results and socialize with key stakeholders" at bounding box center [1042, 453] width 287 height 36
click at [1074, 439] on div "- Procurement to draft report" at bounding box center [1042, 444] width 287 height 18
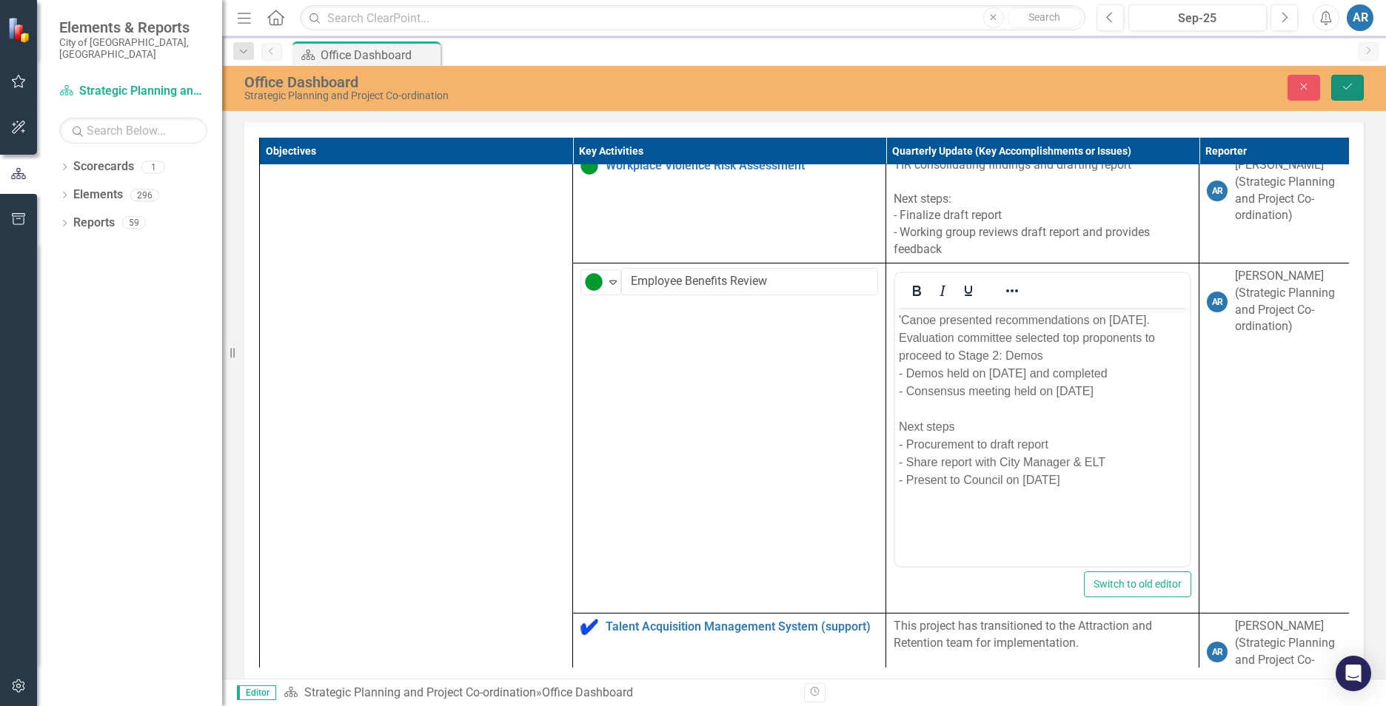
click at [1353, 95] on button "Save" at bounding box center [1347, 88] width 33 height 26
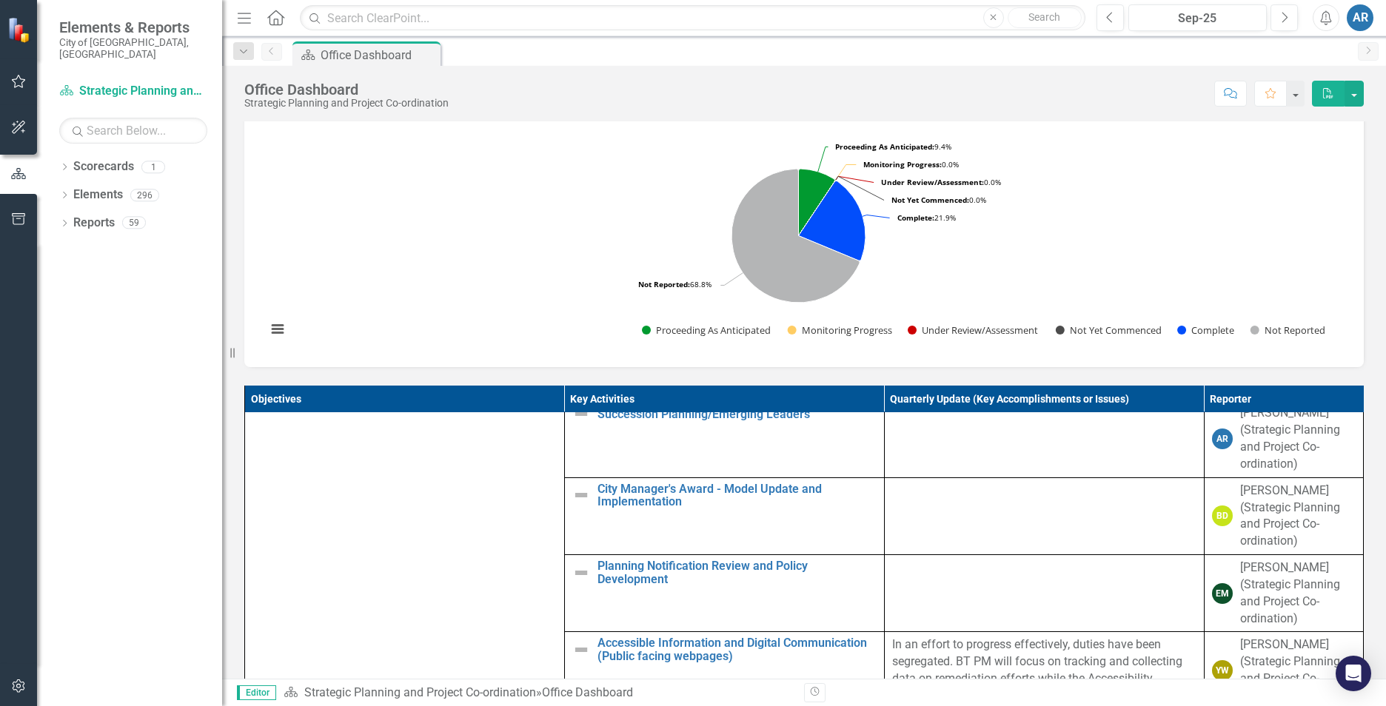
scroll to position [1407, 0]
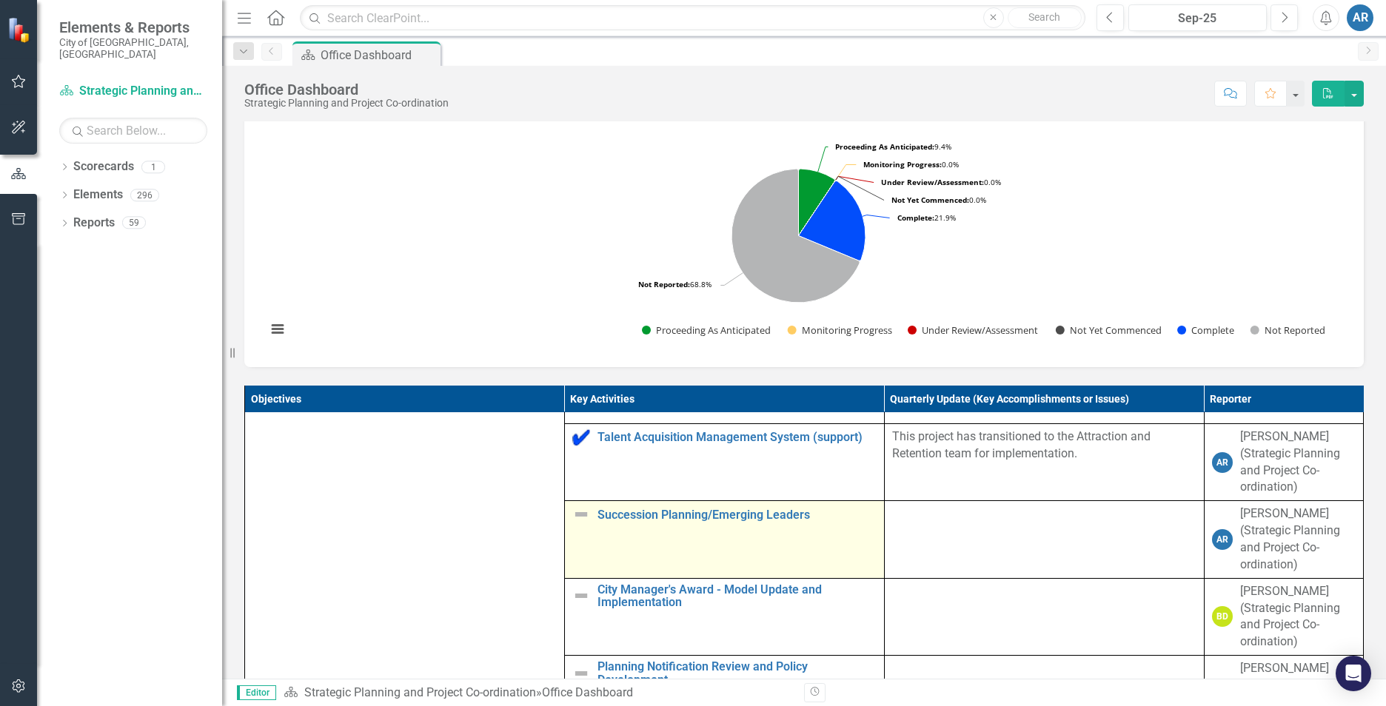
click at [577, 523] on img at bounding box center [581, 515] width 18 height 18
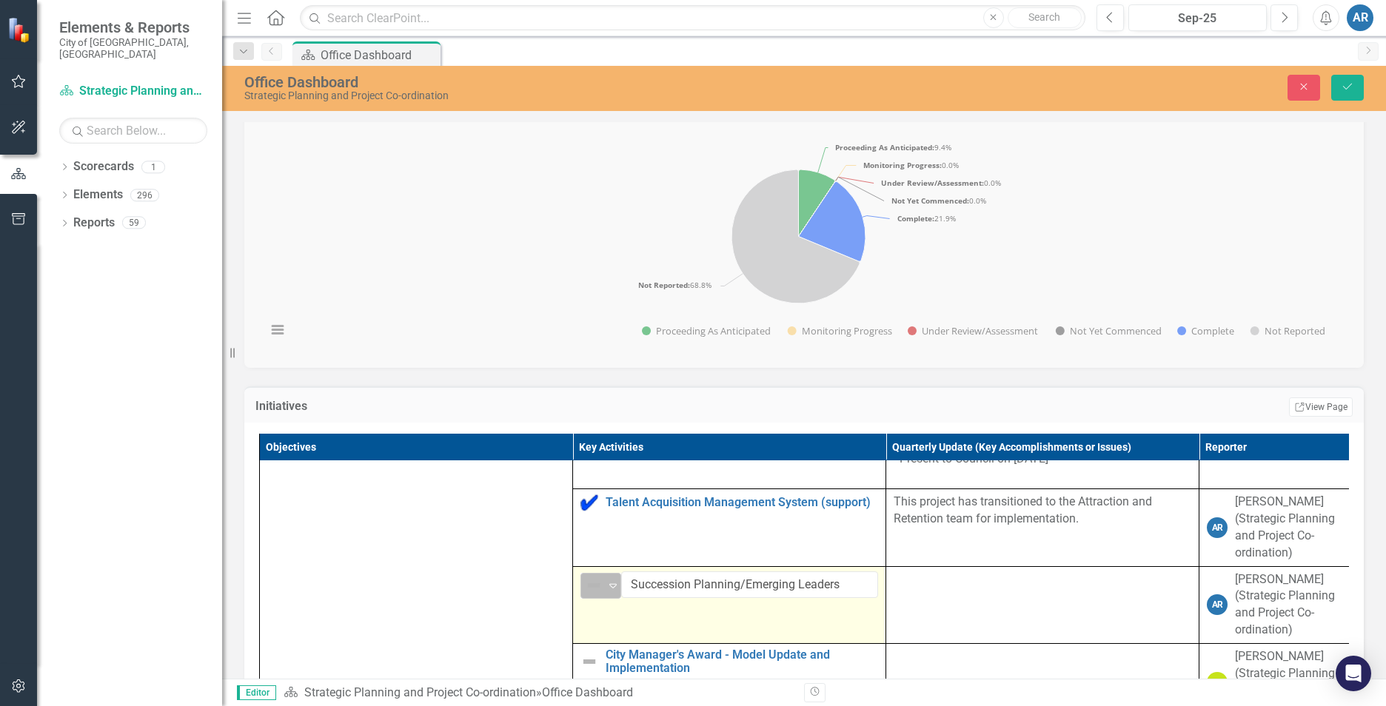
click at [616, 592] on icon "Expand" at bounding box center [613, 586] width 15 height 12
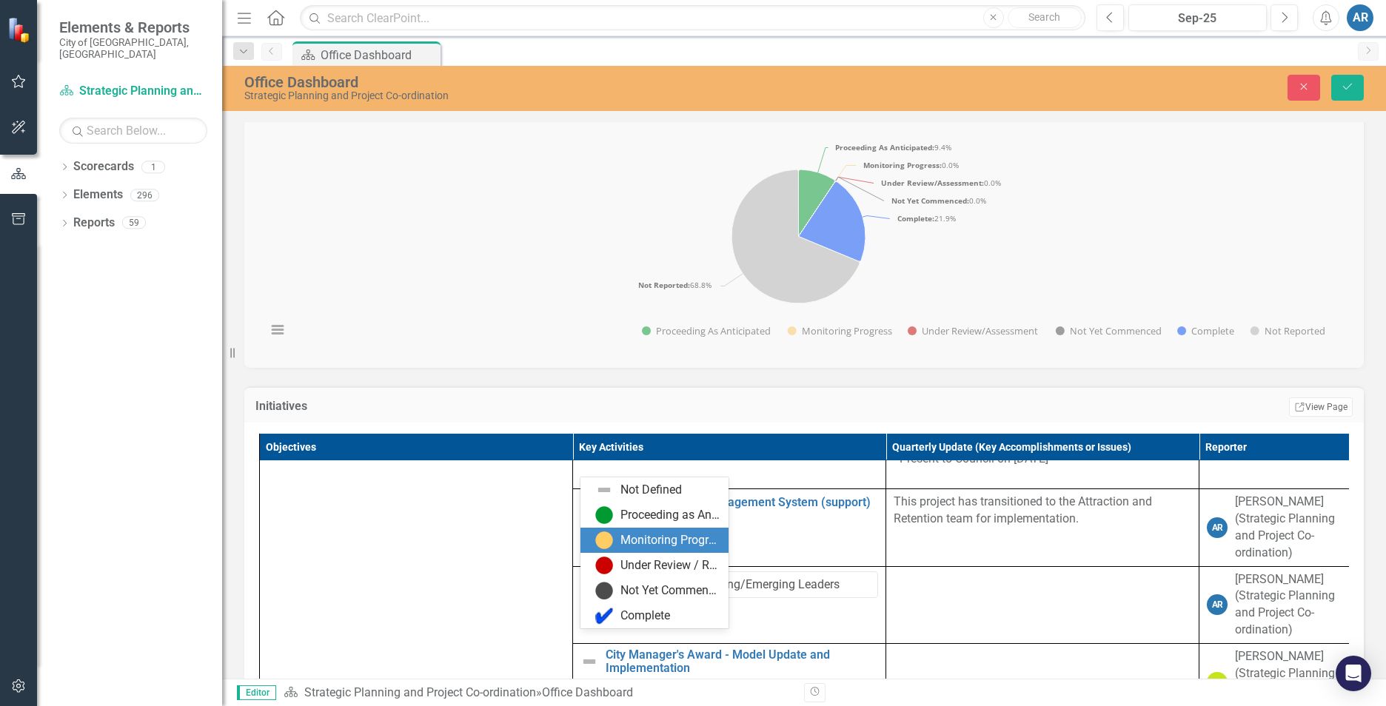
click at [632, 543] on div "Monitoring Progress" at bounding box center [669, 540] width 99 height 17
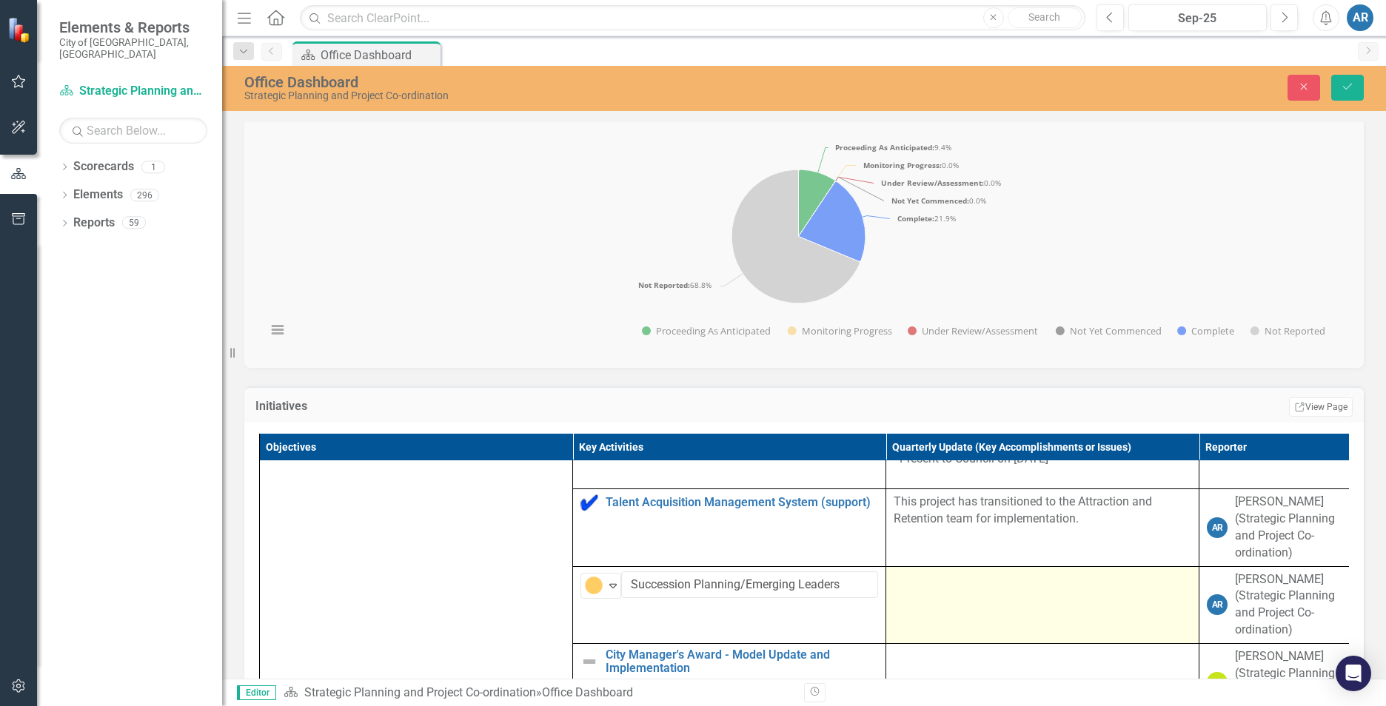
click at [985, 643] on td at bounding box center [1042, 604] width 313 height 77
click at [925, 589] on div at bounding box center [1043, 581] width 298 height 18
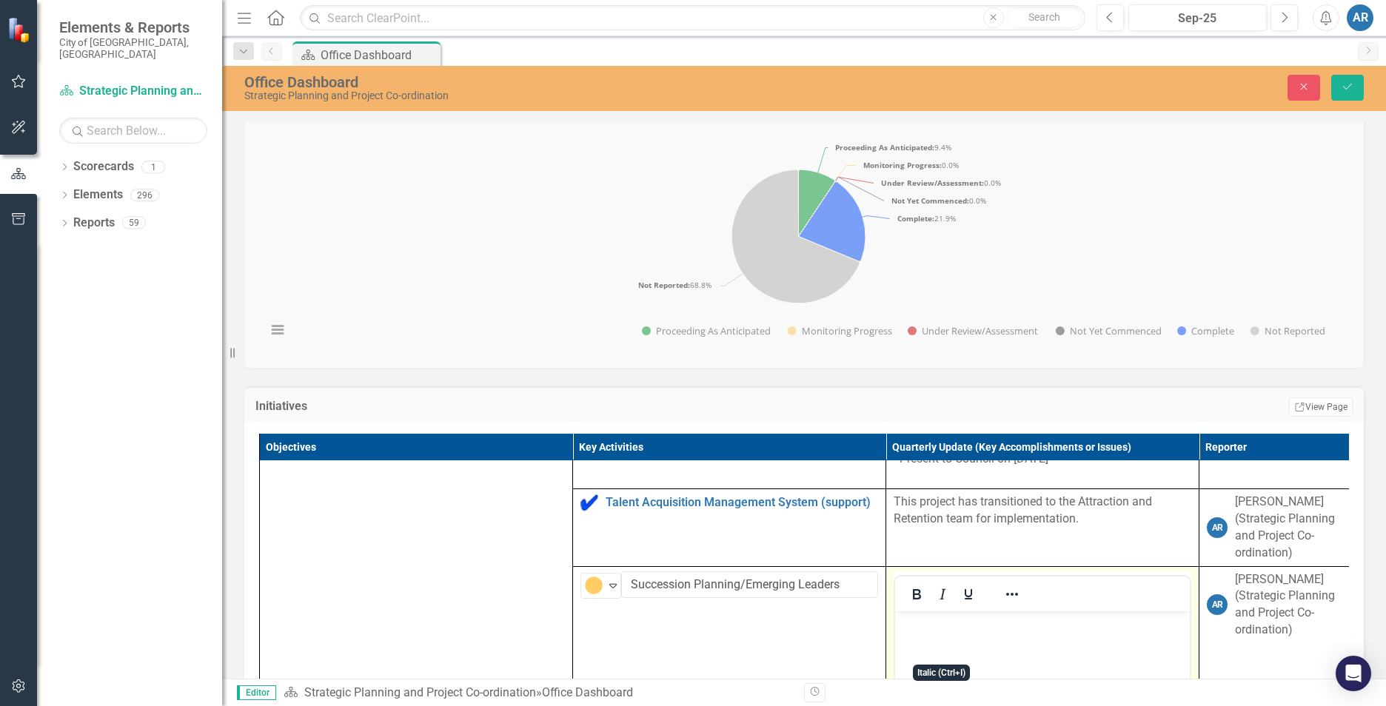
scroll to position [1555, 0]
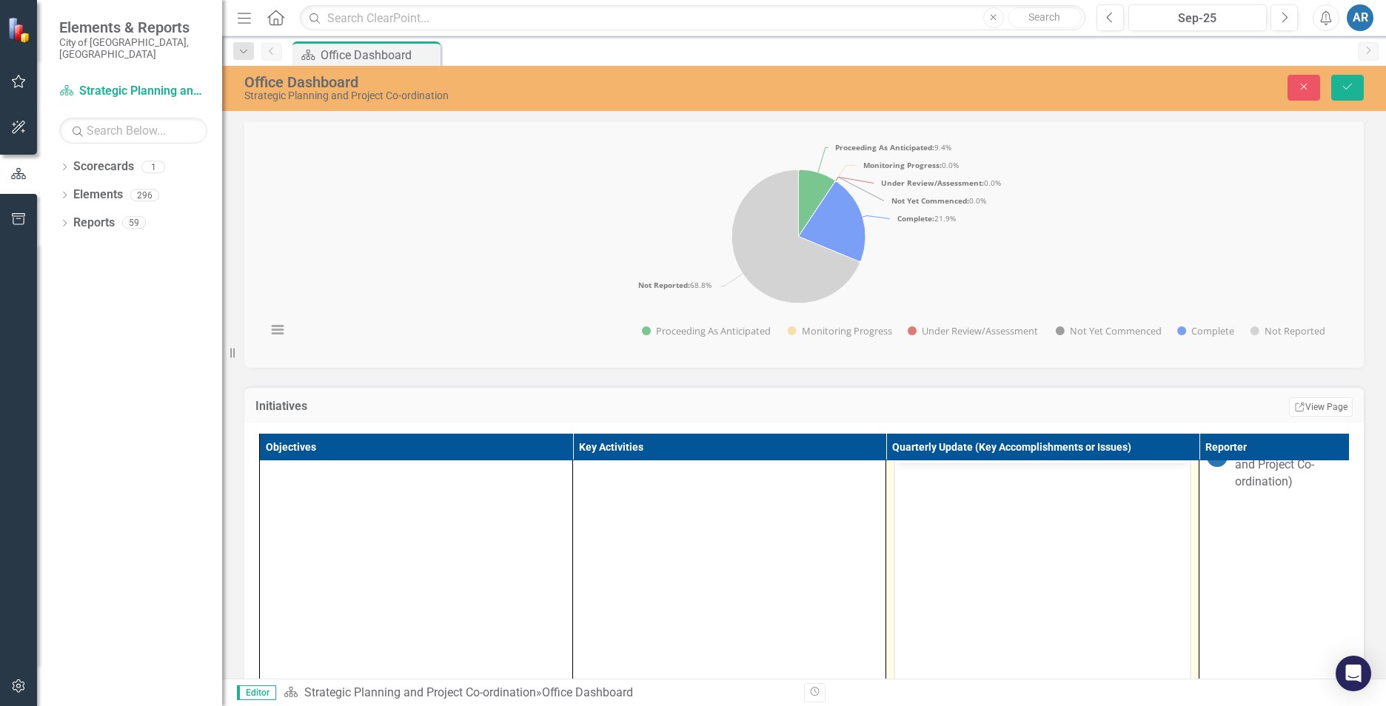
click at [941, 530] on body "Rich Text Area. Press ALT-0 for help." at bounding box center [1042, 574] width 295 height 222
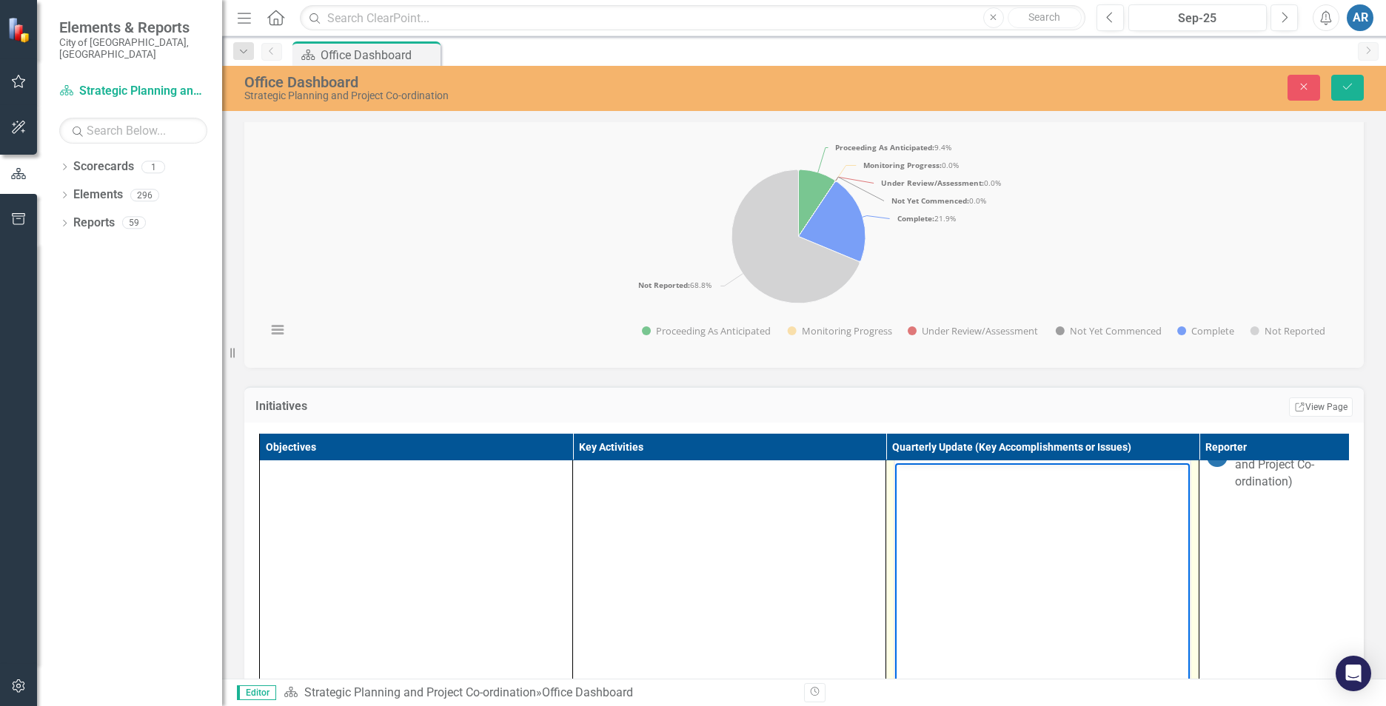
paste body "Rich Text Area. Press ALT-0 for help."
drag, startPoint x: 1789, startPoint y: 996, endPoint x: 898, endPoint y: 475, distance: 1032.6
click at [898, 475] on body "Finalized market survey - Need to get confirmation from HR on priorities Next S…" at bounding box center [1042, 574] width 295 height 222
click at [1051, 476] on div "- Finalized market survey" at bounding box center [1042, 475] width 287 height 18
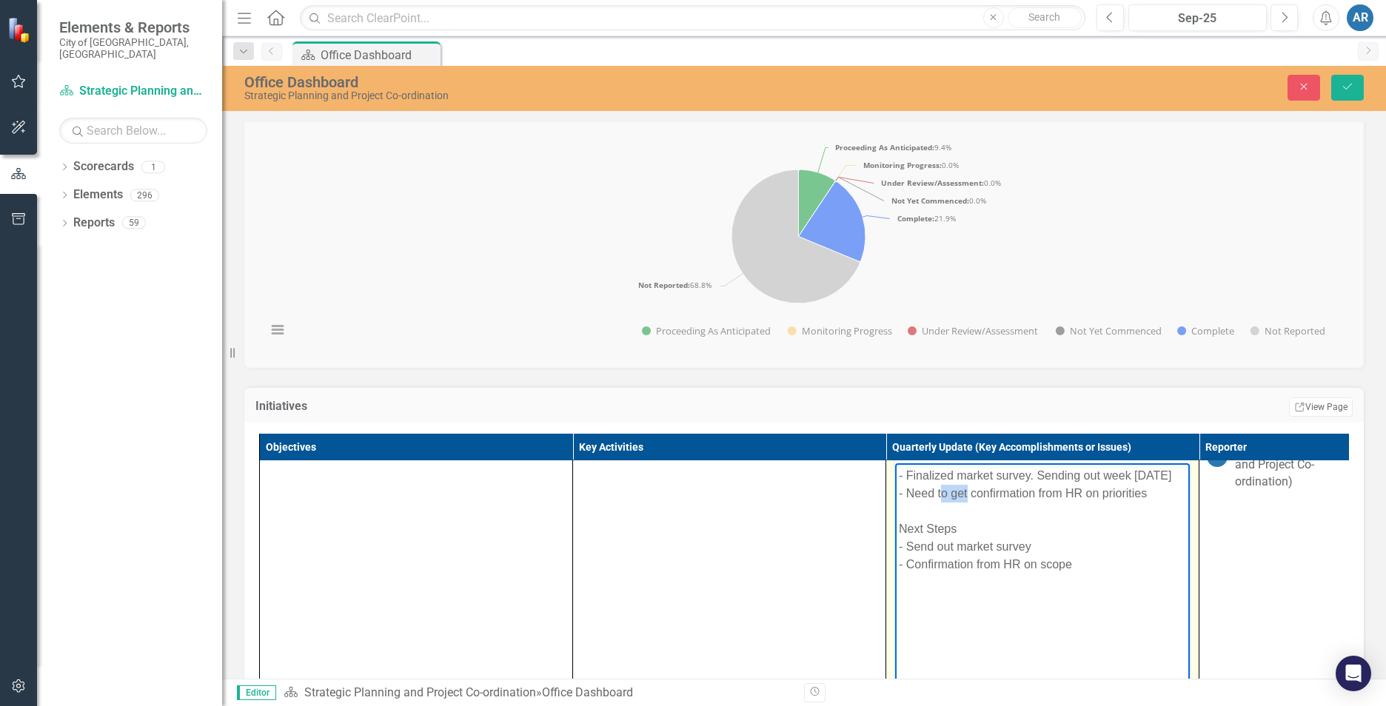
drag, startPoint x: 968, startPoint y: 494, endPoint x: 942, endPoint y: 495, distance: 25.2
click at [942, 495] on div "- Need to get confirmation from HR on priorities" at bounding box center [1042, 493] width 287 height 18
click at [1116, 492] on div "- Need confirmation from HR on priorities" at bounding box center [1042, 493] width 287 height 18
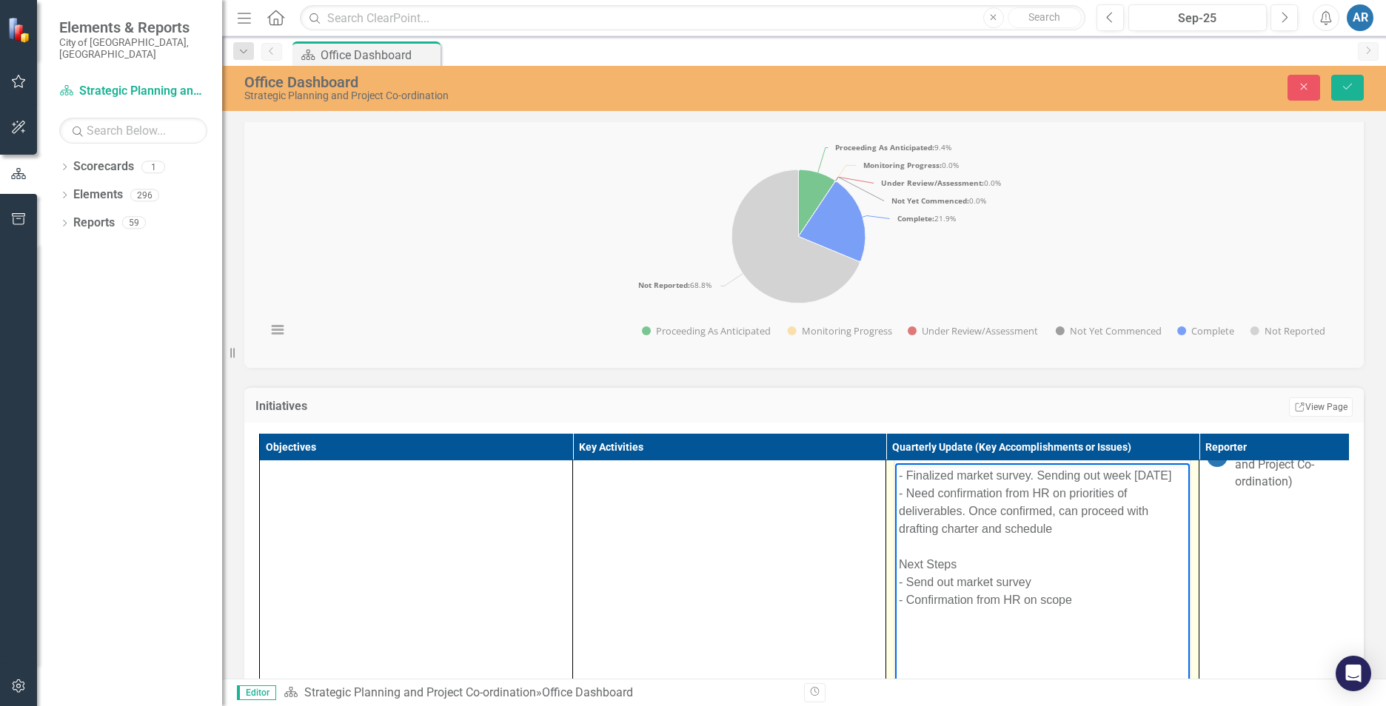
click at [905, 492] on div "- Need confirmation from HR on priorities of deliverables. Once confirmed, can …" at bounding box center [1042, 510] width 287 height 53
click at [936, 512] on div "- Need confirmation from HR on priorities of deliverables. Once confirmed, can …" at bounding box center [1042, 528] width 287 height 53
click at [1126, 511] on div "- Require confirmation from HR on priorities of deliverables. Once confirmed, c…" at bounding box center [1042, 528] width 287 height 53
click at [1085, 551] on div "- Require confirmation from HR on prioritization of deliverables. Once confirme…" at bounding box center [1042, 528] width 287 height 53
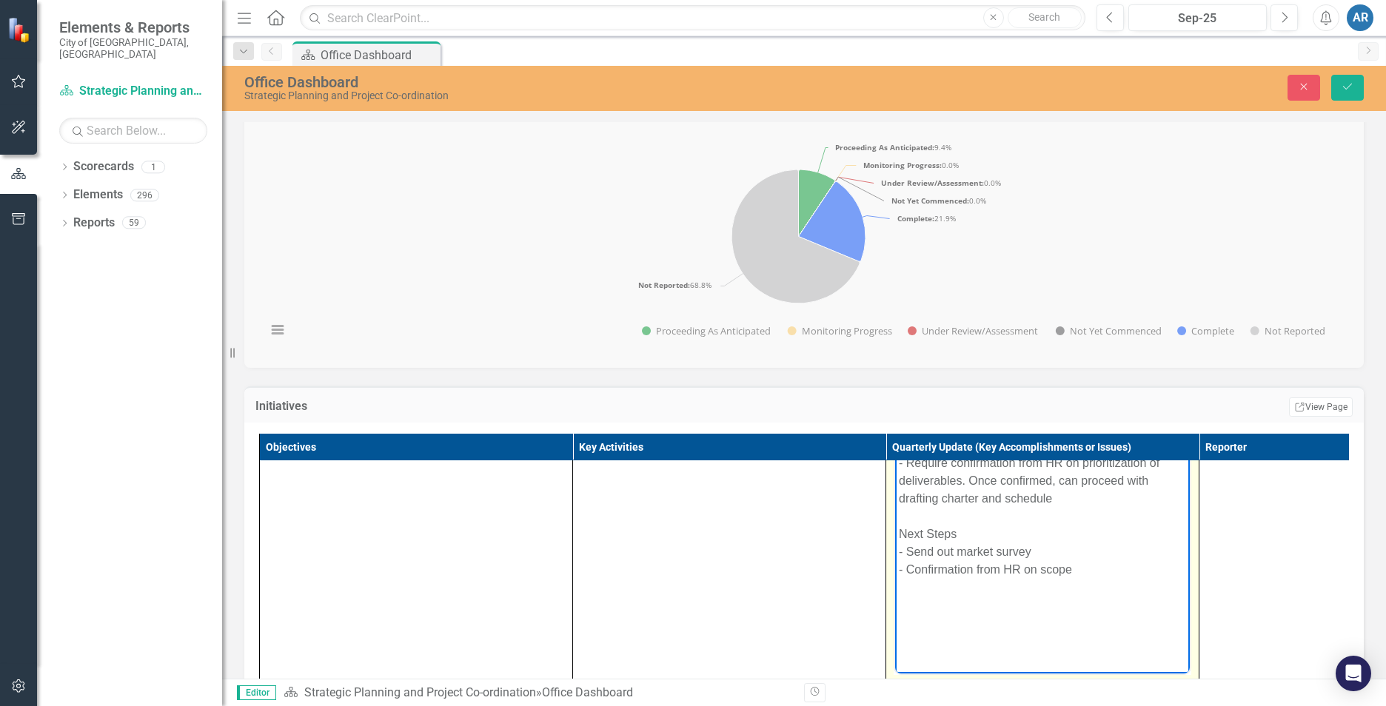
scroll to position [1629, 0]
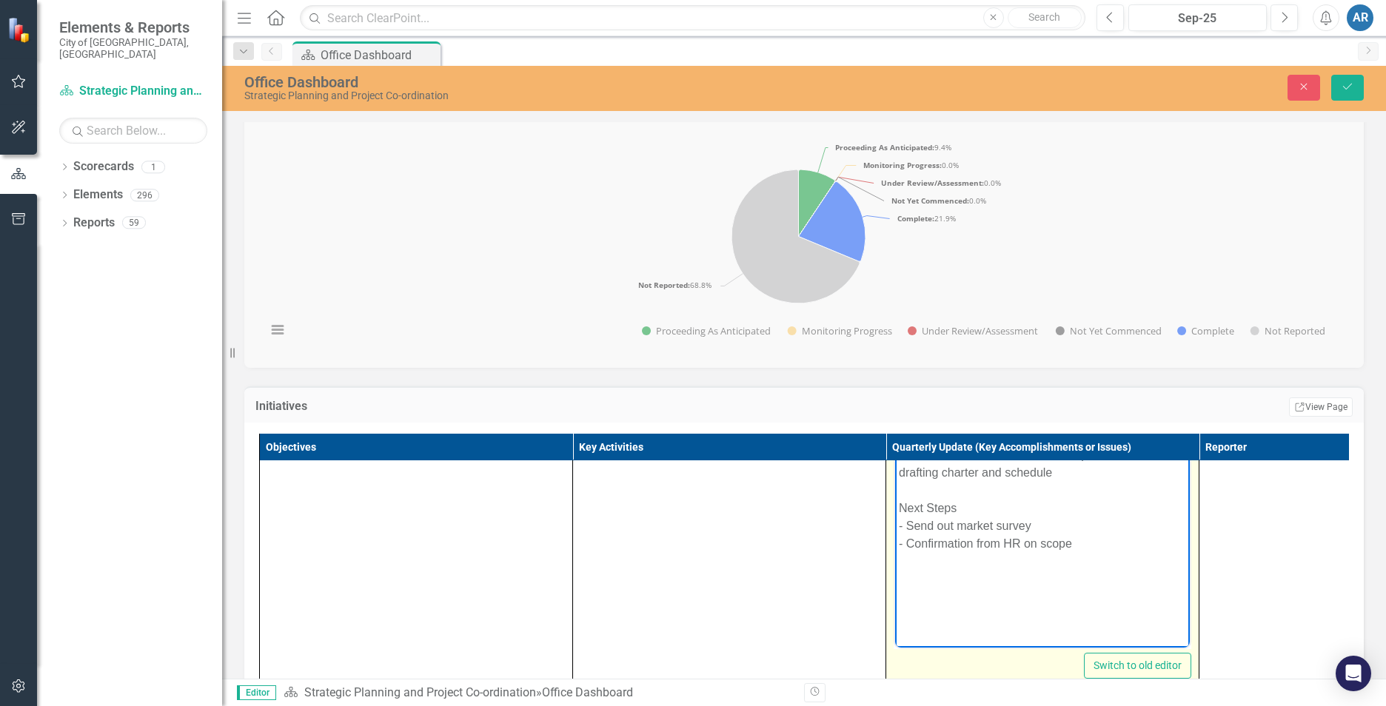
click at [1065, 541] on div "- Confirmation from HR on scope" at bounding box center [1042, 544] width 287 height 18
click at [1081, 542] on div "- Confirmation from HR on scope" at bounding box center [1042, 544] width 287 height 18
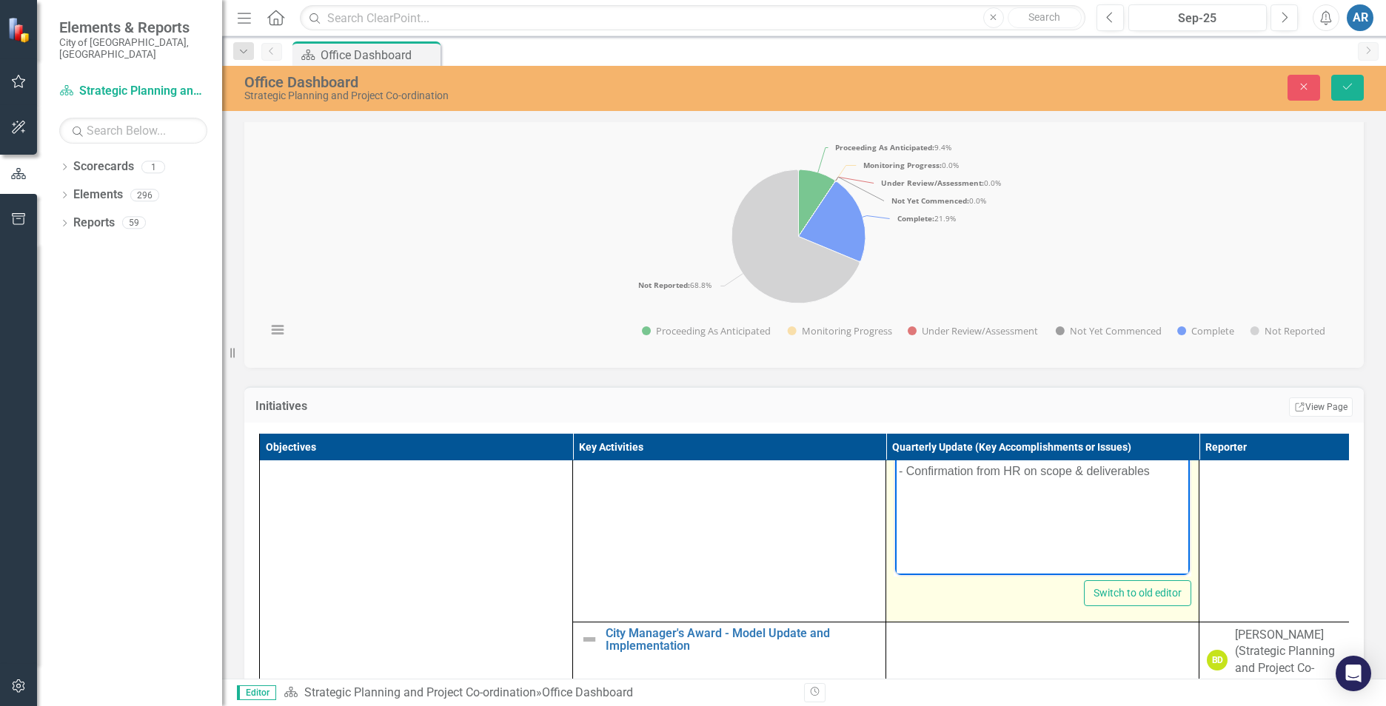
scroll to position [1703, 0]
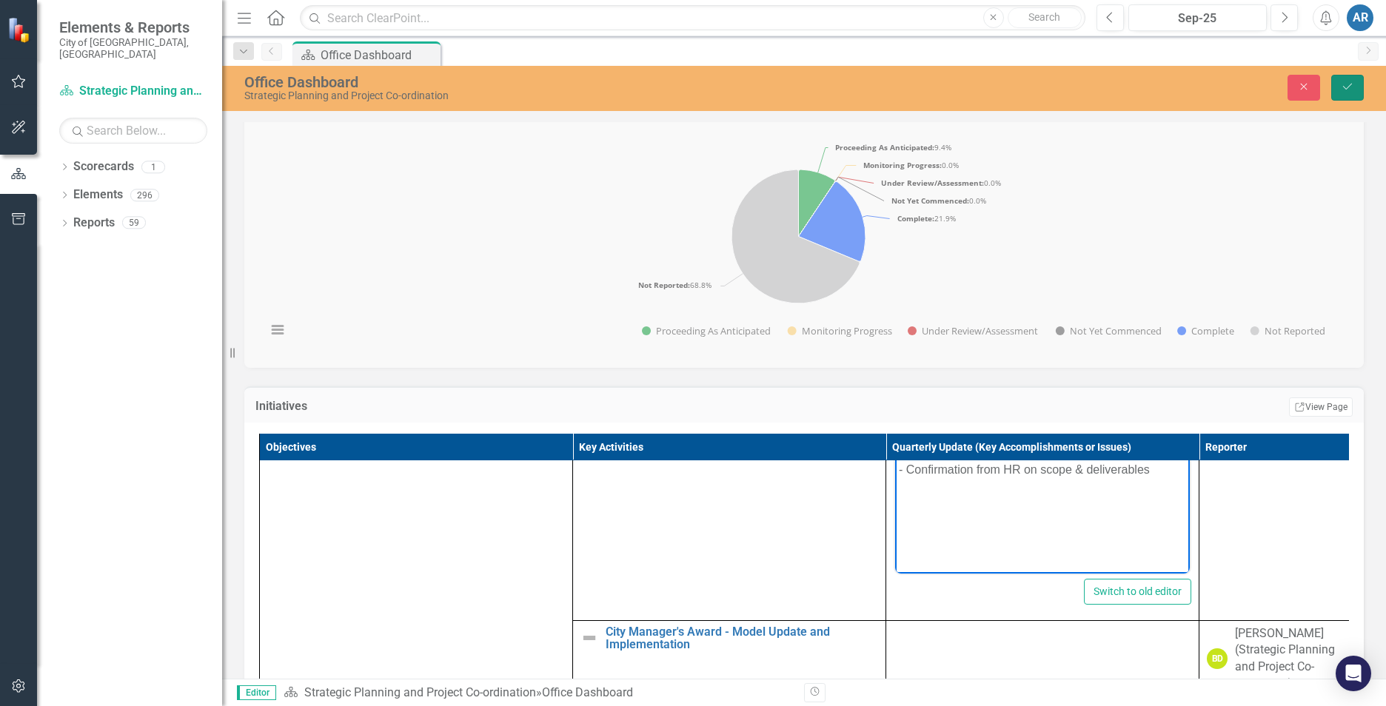
click at [1350, 83] on icon "Save" at bounding box center [1347, 86] width 13 height 10
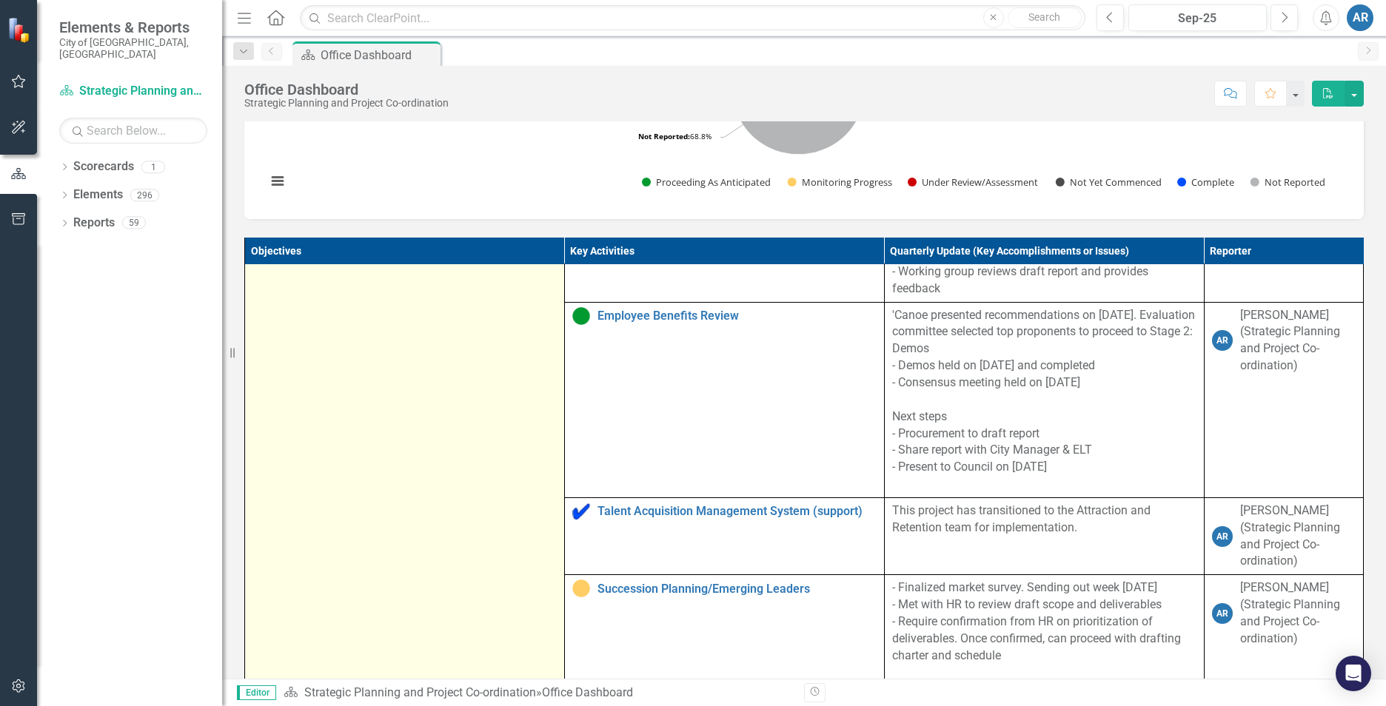
scroll to position [1259, 0]
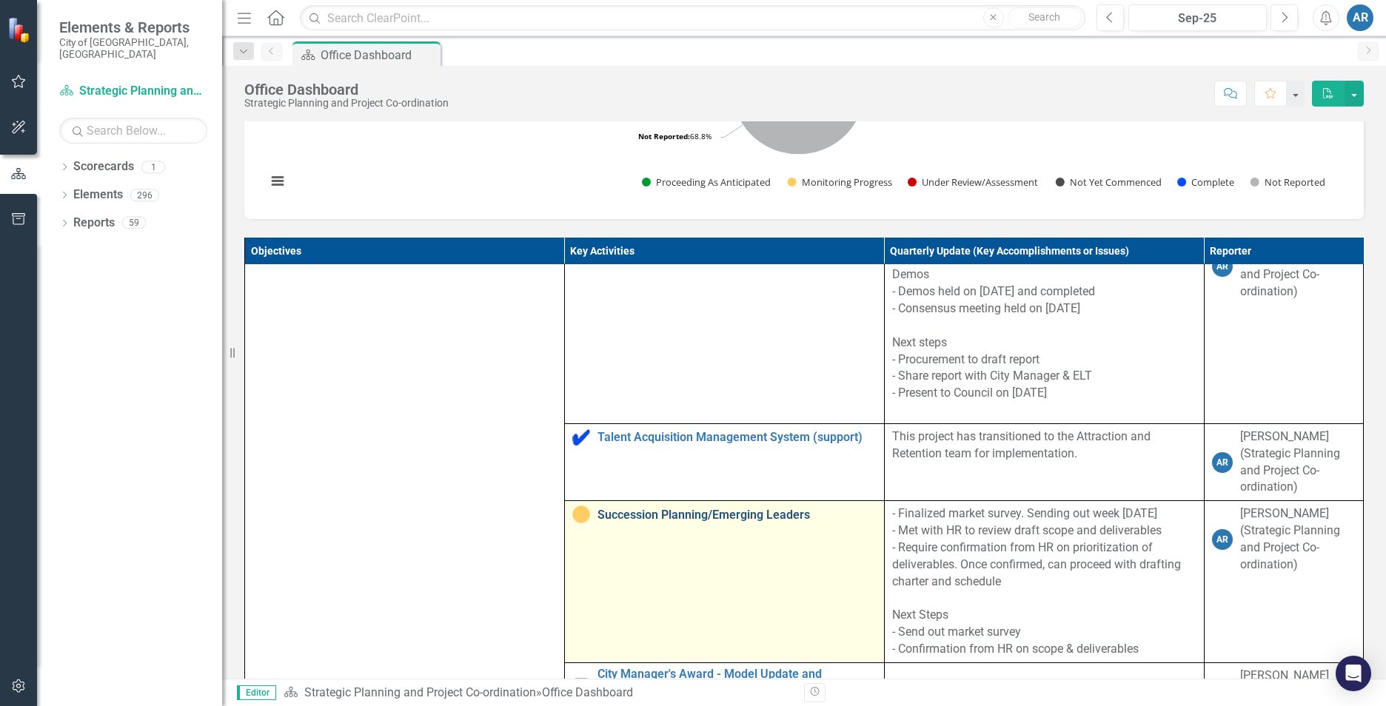
click at [623, 522] on link "Succession Planning/Emerging Leaders" at bounding box center [736, 515] width 279 height 13
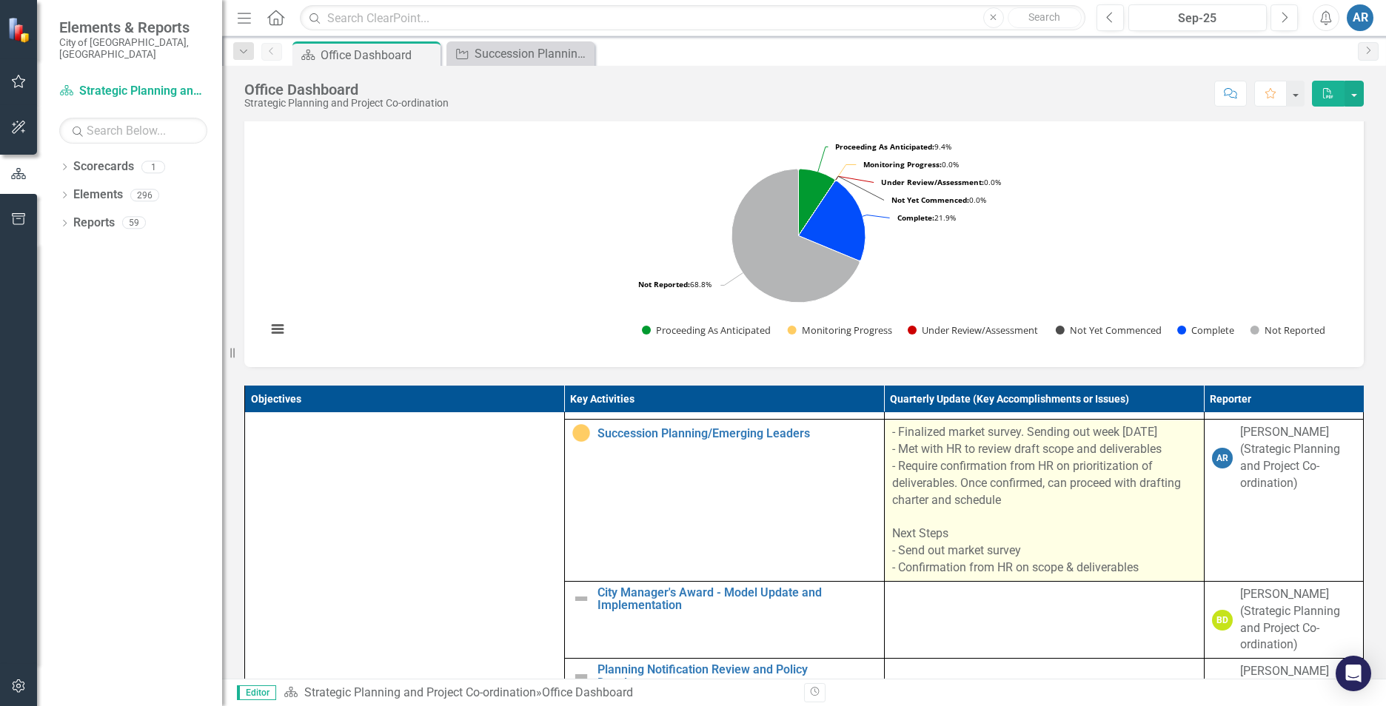
scroll to position [1481, 0]
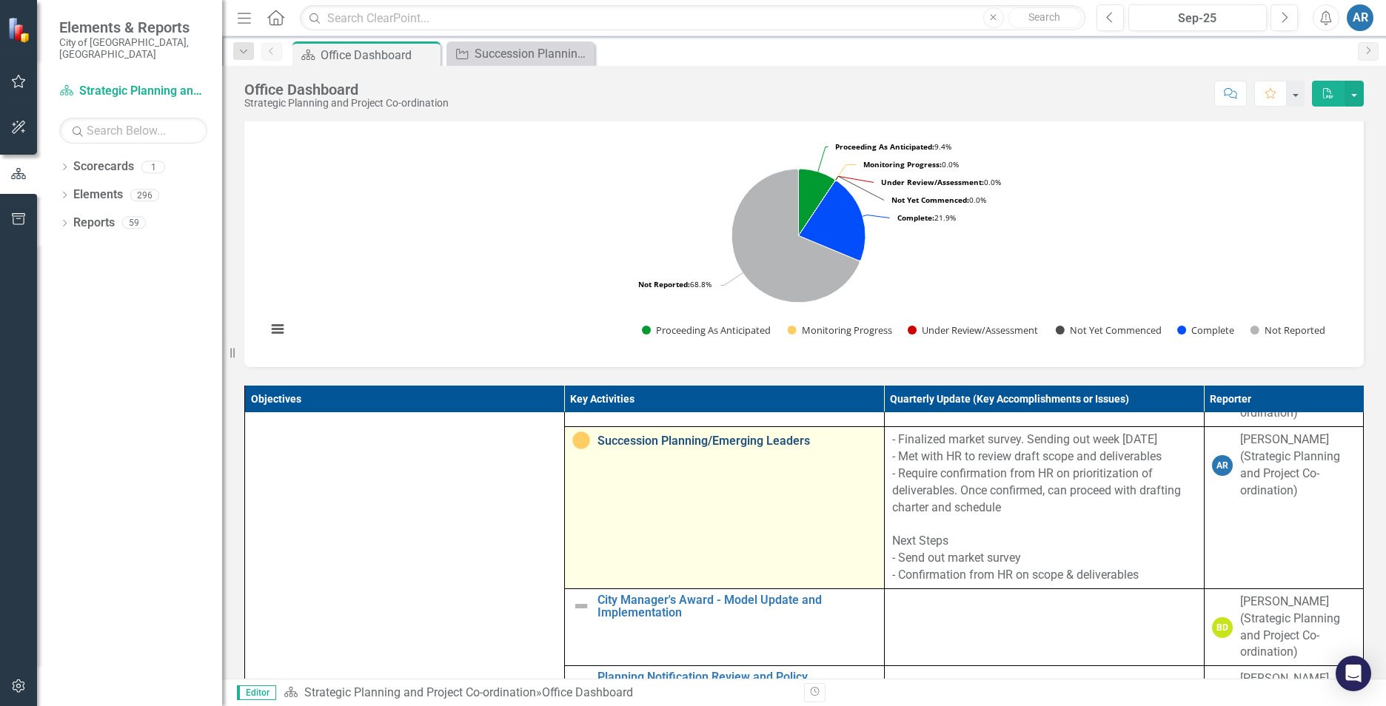
click at [617, 448] on link "Succession Planning/Emerging Leaders" at bounding box center [736, 441] width 279 height 13
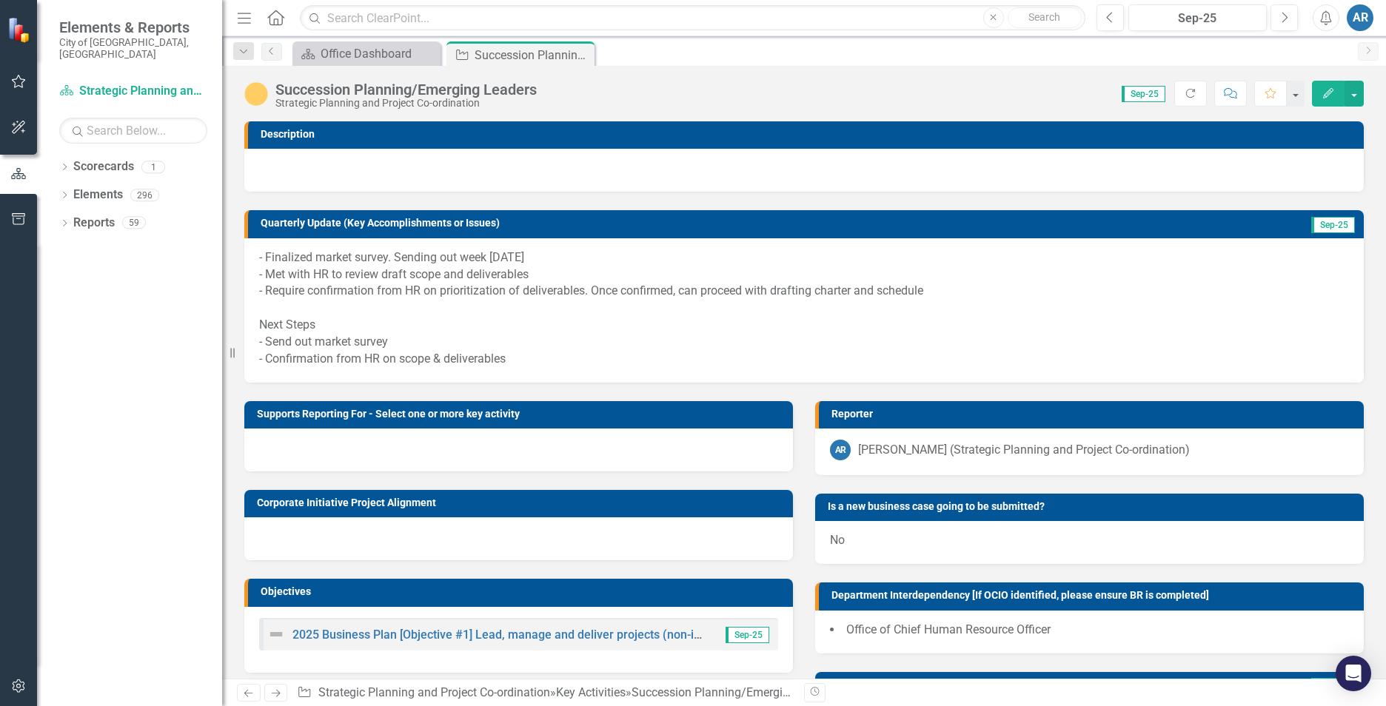
click at [257, 92] on img at bounding box center [256, 94] width 24 height 24
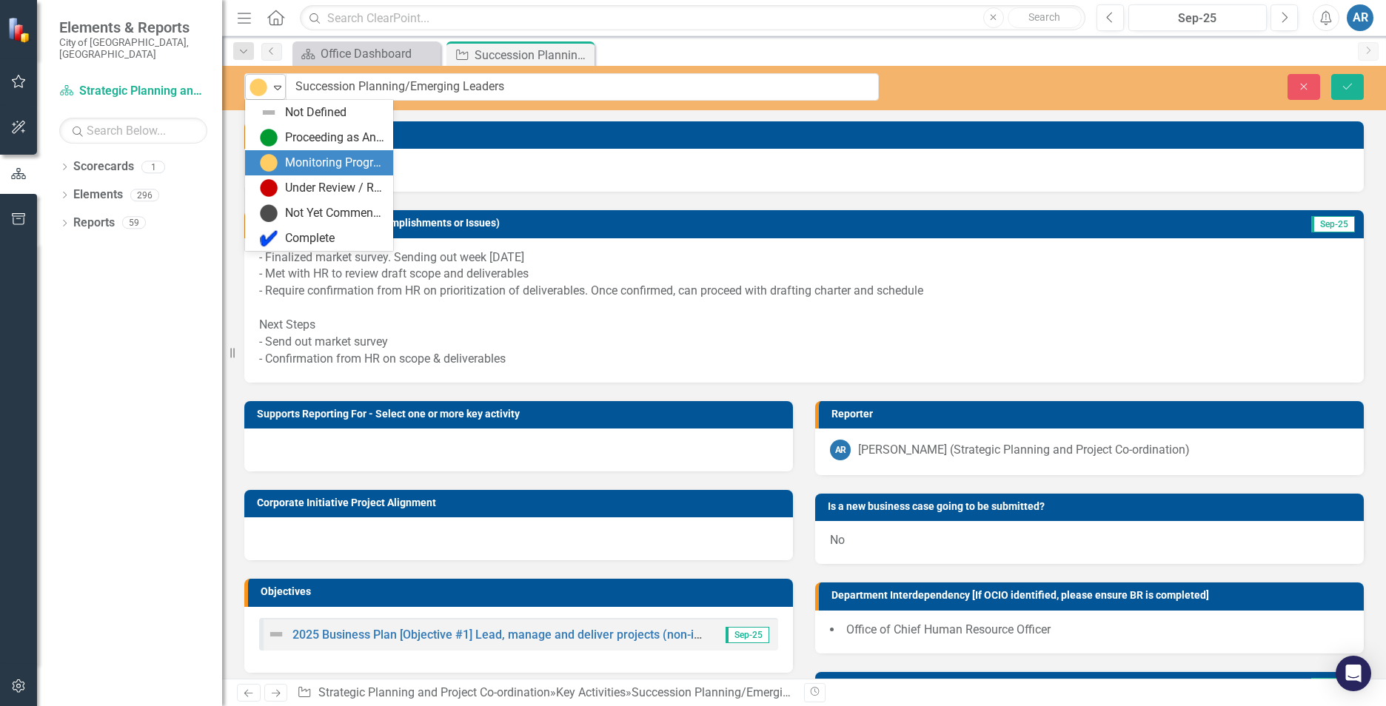
click at [258, 94] on img at bounding box center [258, 87] width 18 height 18
click at [287, 144] on div "Proceeding as Anticipated" at bounding box center [334, 138] width 99 height 17
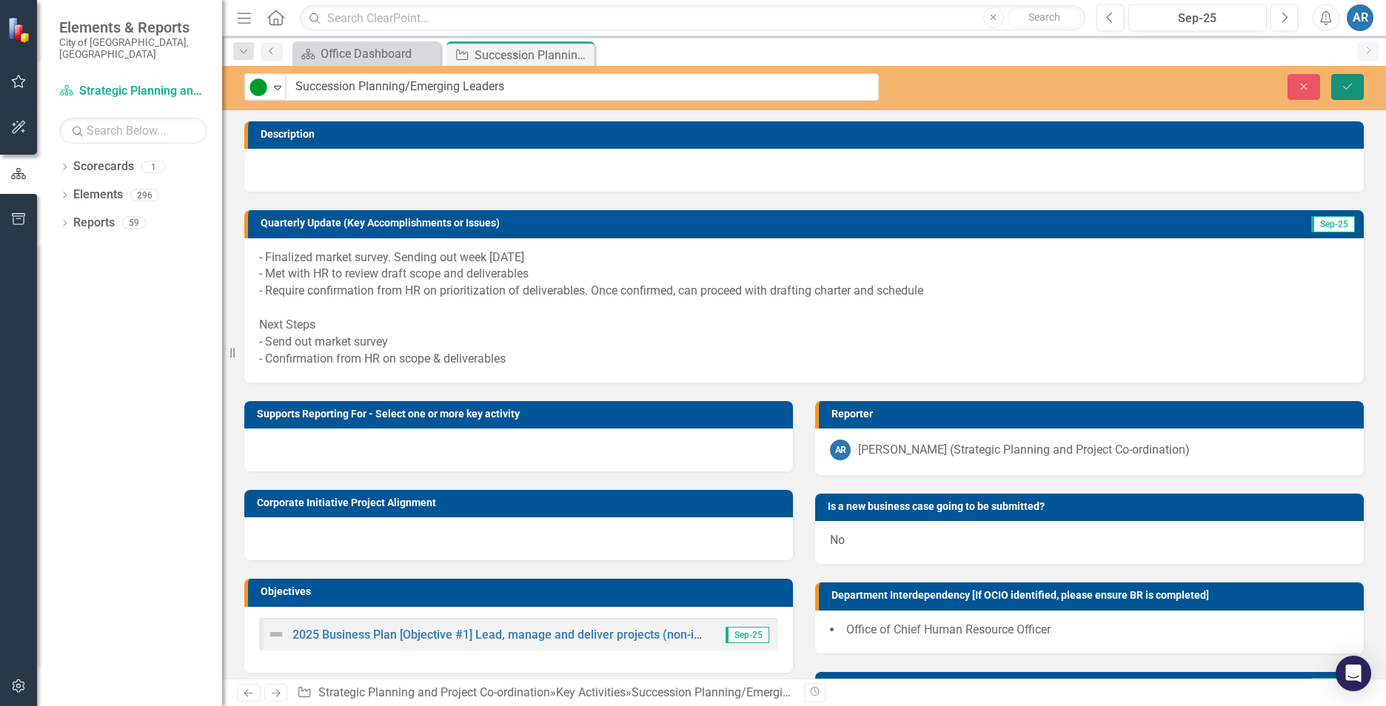
click at [1340, 89] on button "Save" at bounding box center [1347, 87] width 33 height 26
